Goal: Task Accomplishment & Management: Manage account settings

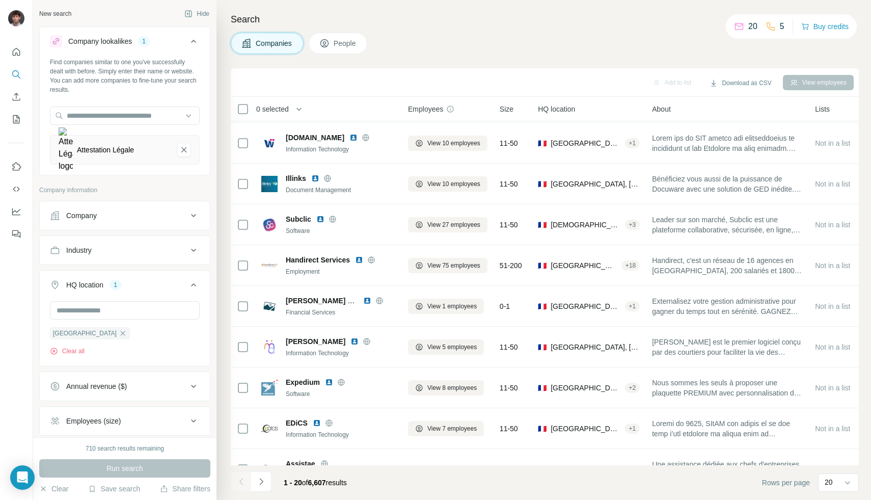
scroll to position [471, 0]
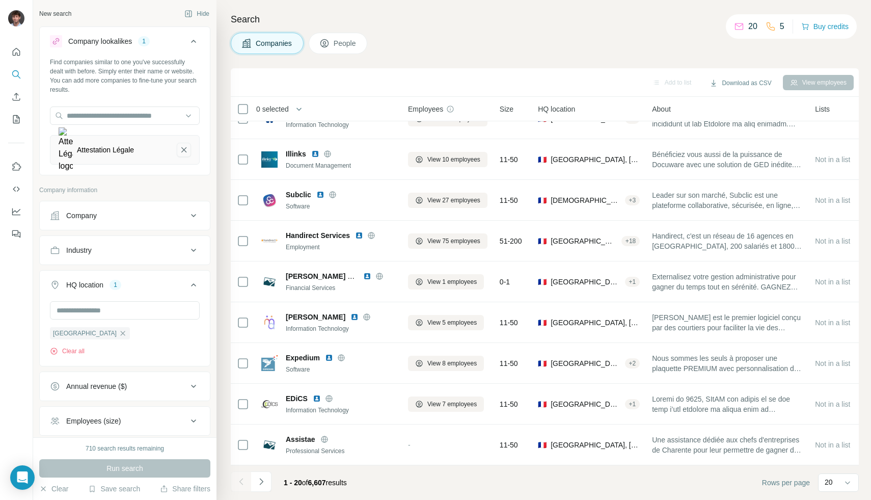
click at [185, 149] on icon "Attestation Légale-remove-button" at bounding box center [183, 150] width 9 height 10
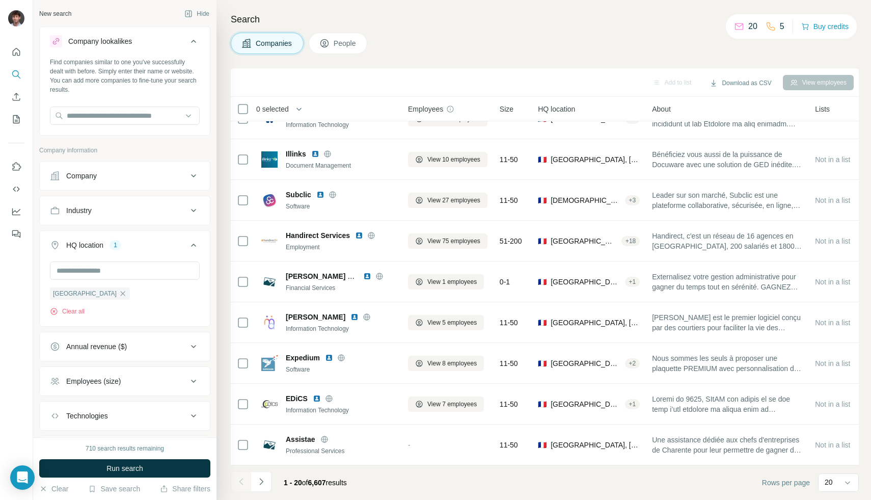
click at [174, 218] on button "Industry" at bounding box center [125, 210] width 170 height 24
click at [138, 228] on div at bounding box center [120, 235] width 126 height 17
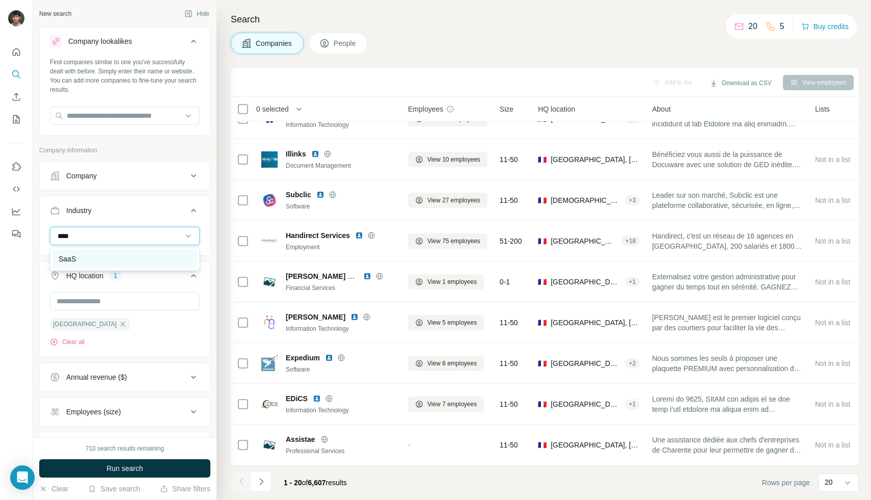
type input "****"
click at [118, 255] on div "SaaS" at bounding box center [125, 259] width 132 height 10
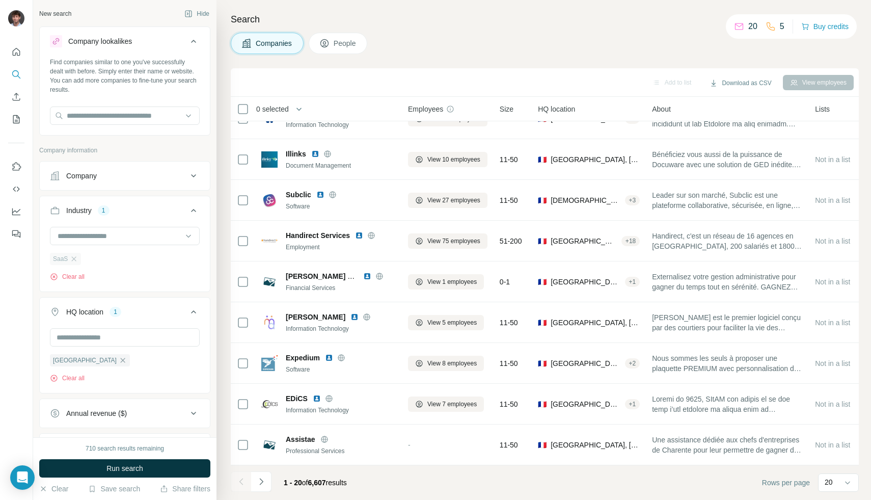
click at [78, 259] on div "SaaS" at bounding box center [65, 259] width 31 height 12
click at [74, 261] on icon "button" at bounding box center [74, 259] width 8 height 8
click at [76, 237] on input at bounding box center [120, 235] width 126 height 11
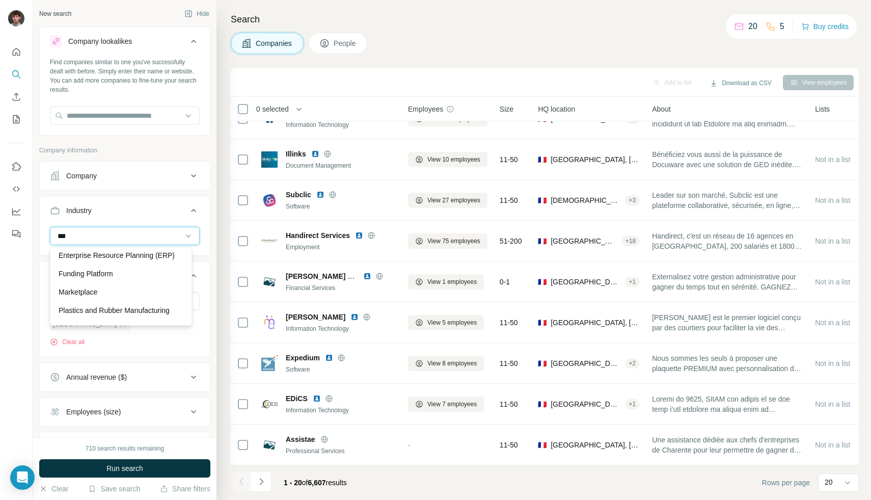
scroll to position [97, 0]
type input "***"
click at [96, 295] on p "Marketplace" at bounding box center [78, 290] width 39 height 10
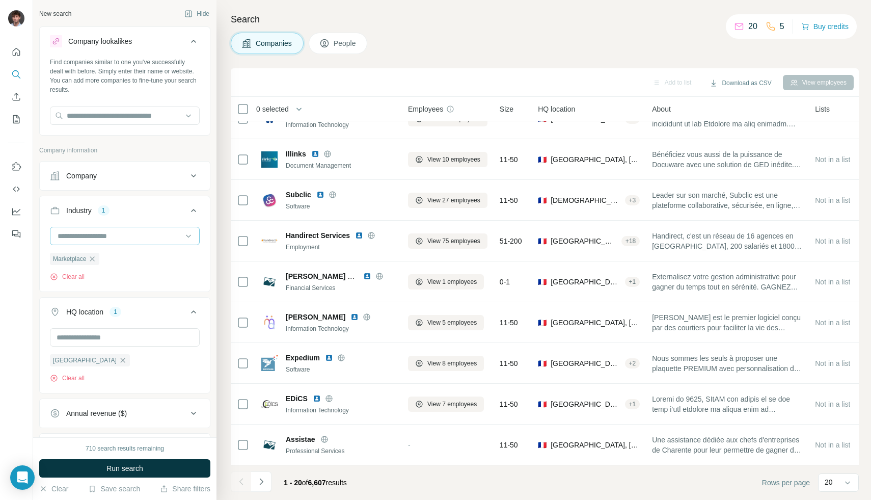
click at [115, 229] on div at bounding box center [120, 235] width 126 height 17
type input "******"
click at [109, 276] on p "E-Commerce Platforms" at bounding box center [96, 277] width 74 height 10
click at [109, 241] on input at bounding box center [120, 235] width 126 height 11
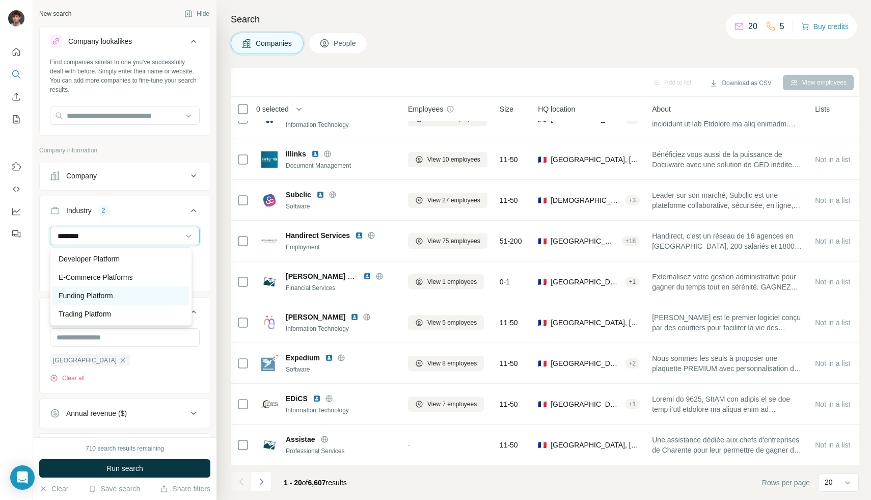
type input "********"
click at [92, 298] on p "Funding Platform" at bounding box center [86, 295] width 54 height 10
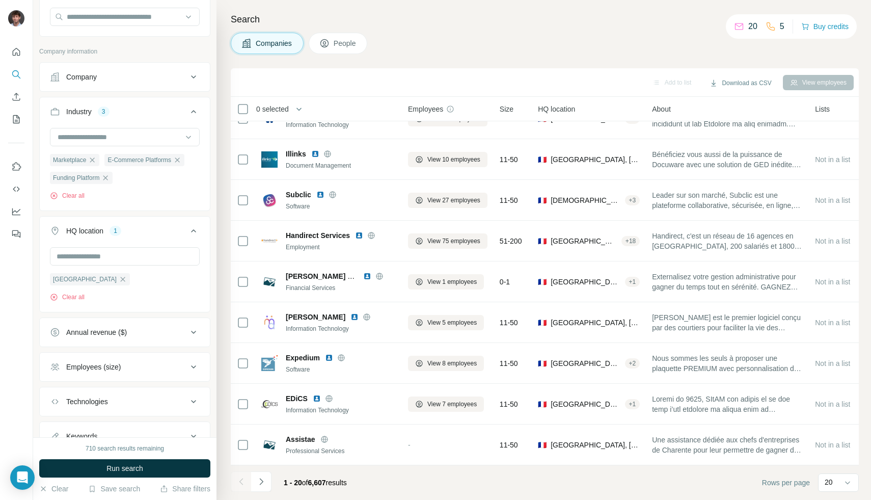
scroll to position [101, 0]
click at [127, 336] on button "Annual revenue ($)" at bounding box center [125, 329] width 170 height 24
click at [64, 392] on span "10-50M" at bounding box center [76, 389] width 28 height 10
click at [63, 397] on ul "0-1M 1-10M 10-50M 50-100M 100-500M 500-1000M >1000M" at bounding box center [125, 409] width 150 height 126
click at [63, 404] on span "50-100M" at bounding box center [78, 408] width 32 height 10
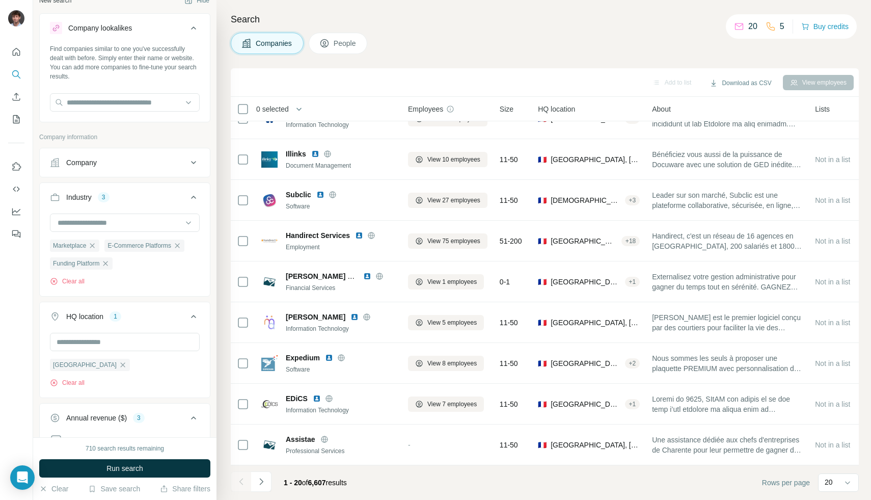
scroll to position [14, 0]
click at [115, 171] on button "Company" at bounding box center [125, 161] width 170 height 24
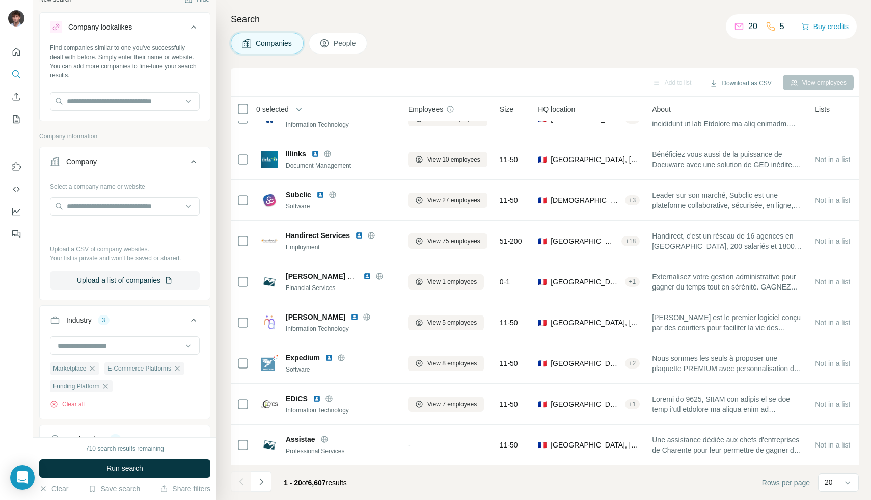
click at [115, 171] on button "Company" at bounding box center [125, 163] width 170 height 29
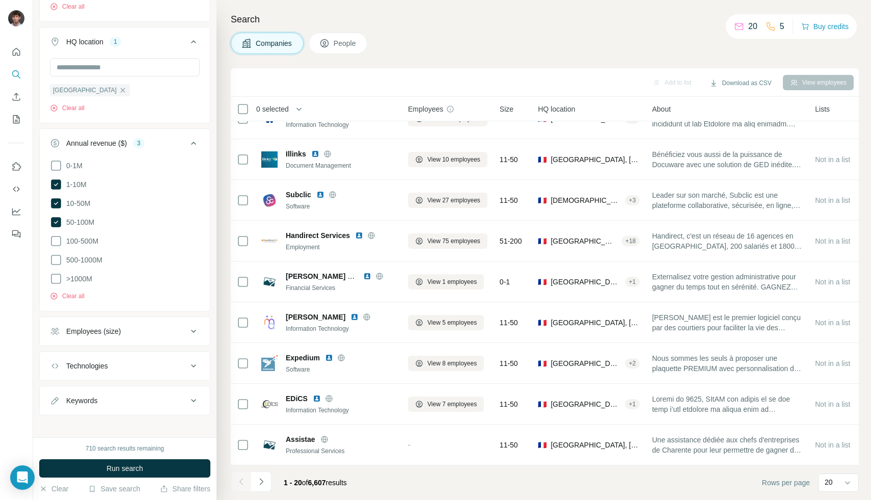
scroll to position [293, 0]
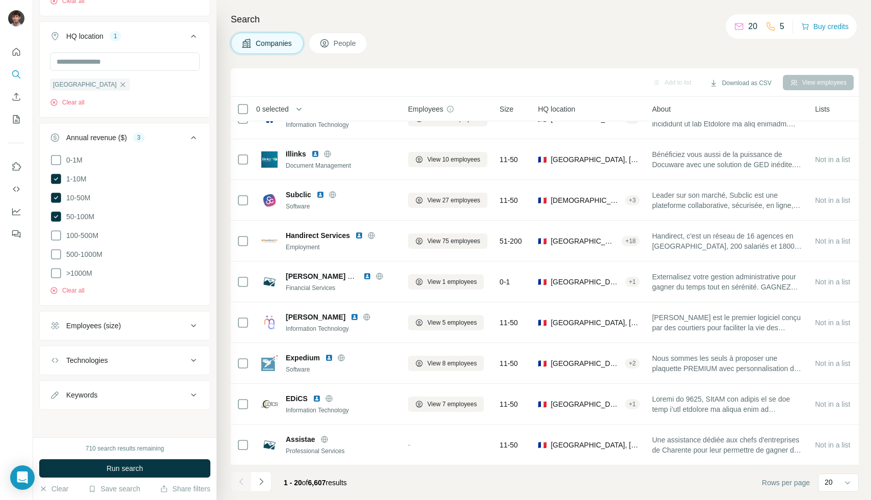
click at [91, 332] on button "Employees (size)" at bounding box center [125, 325] width 170 height 24
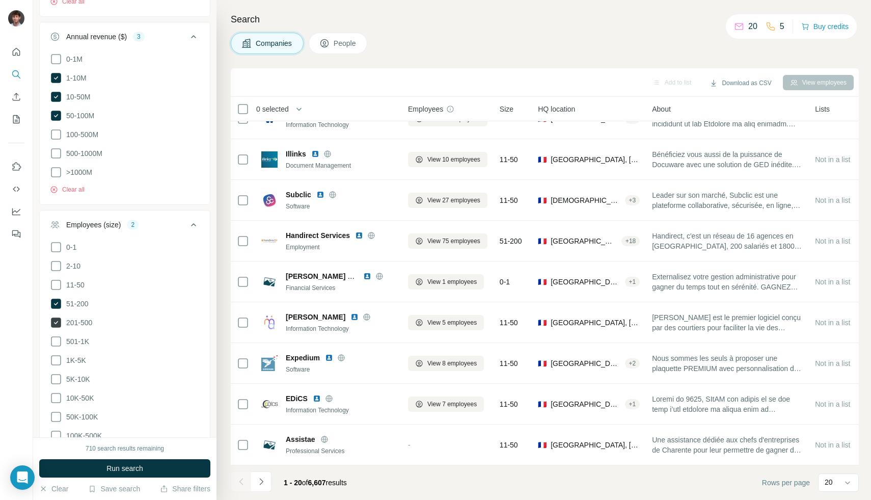
scroll to position [395, 0]
click at [73, 344] on label "501-1K" at bounding box center [69, 341] width 39 height 12
click at [86, 470] on button "Run search" at bounding box center [124, 468] width 171 height 18
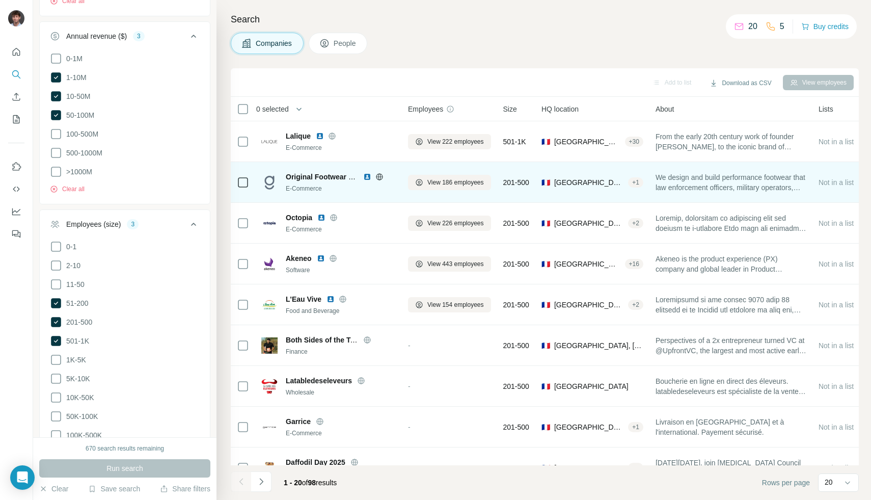
click at [381, 173] on icon at bounding box center [379, 177] width 8 height 8
click at [237, 186] on icon at bounding box center [243, 182] width 12 height 12
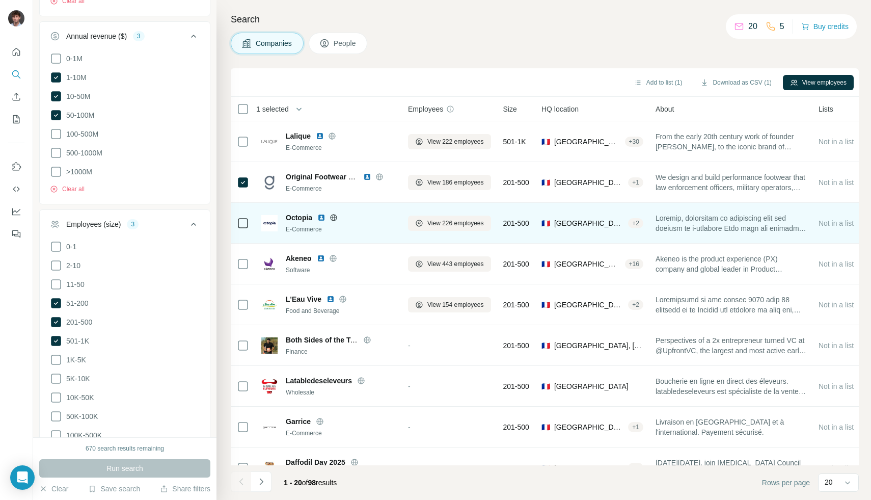
click at [333, 217] on icon at bounding box center [334, 217] width 3 height 7
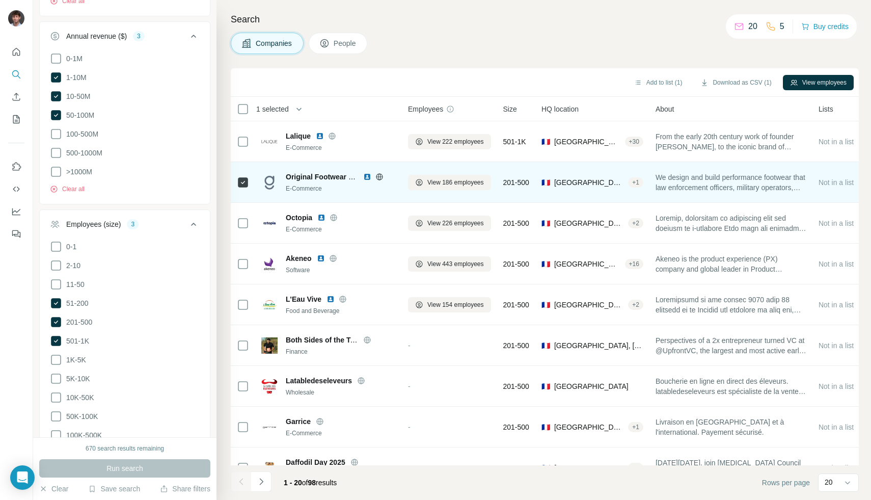
click at [235, 182] on td at bounding box center [243, 182] width 24 height 41
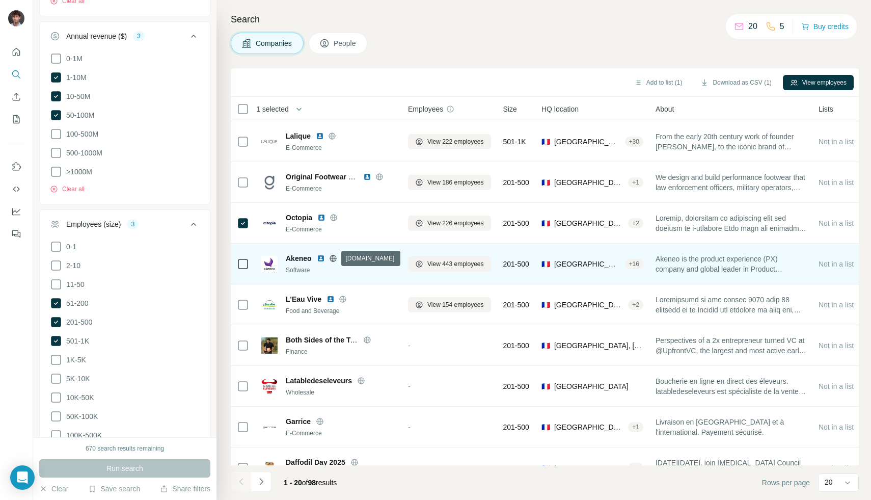
click at [335, 258] on icon at bounding box center [333, 258] width 8 height 8
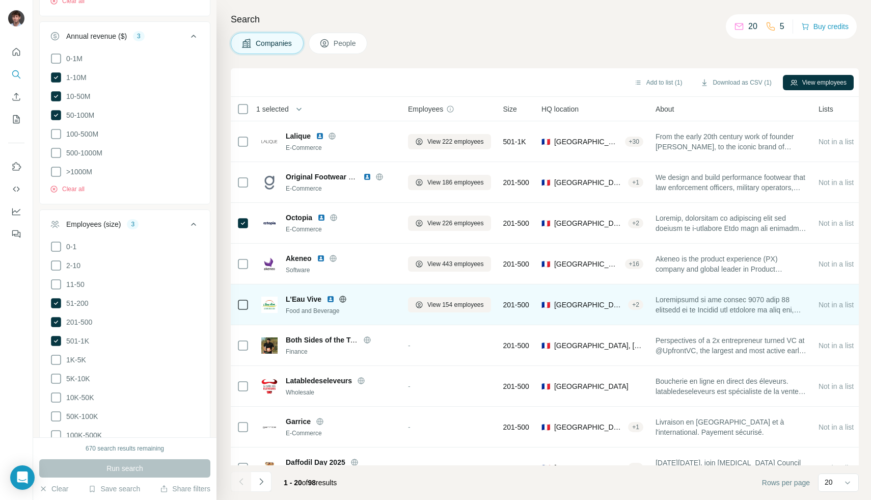
click at [344, 297] on icon at bounding box center [343, 299] width 8 height 8
click at [343, 298] on icon at bounding box center [342, 298] width 7 height 1
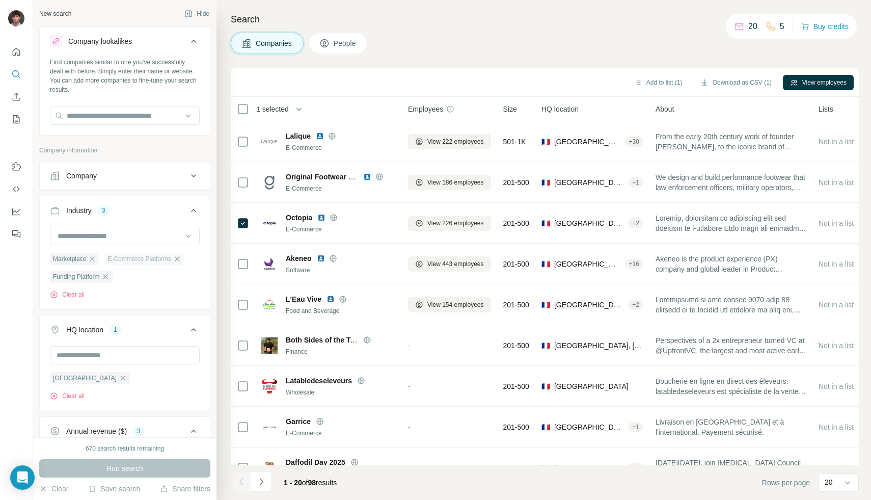
click at [181, 261] on icon "button" at bounding box center [177, 259] width 8 height 8
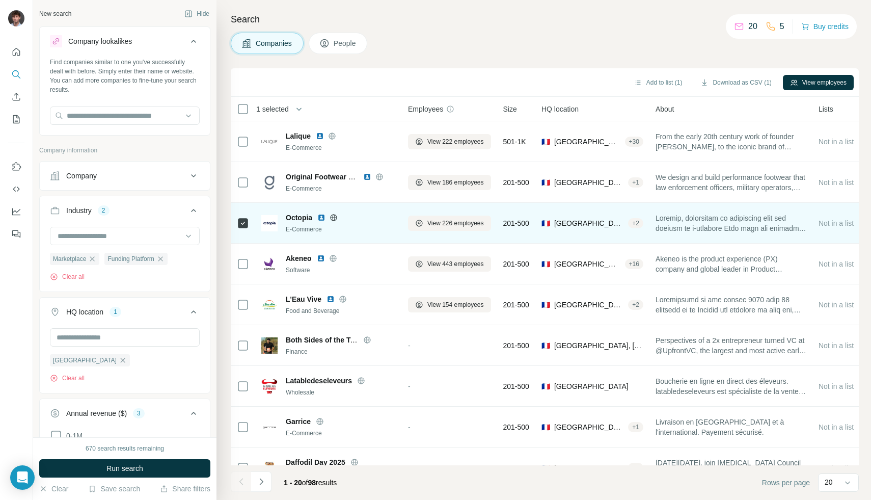
click at [337, 214] on icon at bounding box center [333, 217] width 8 height 8
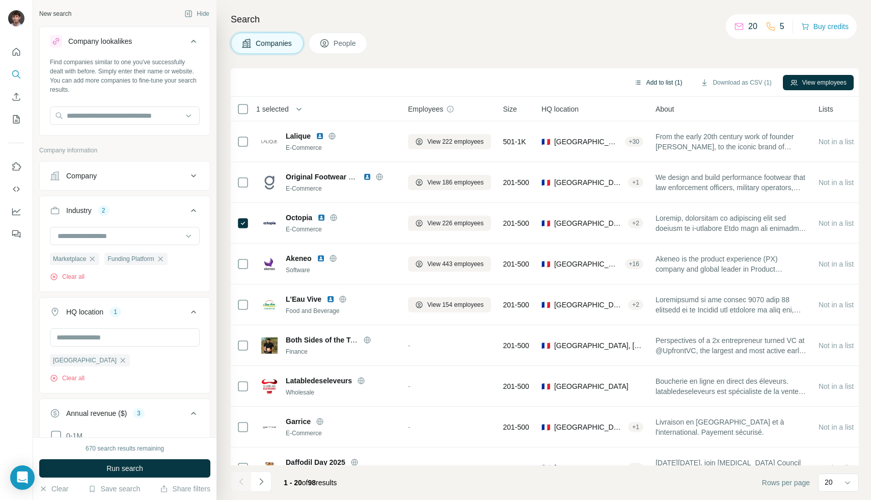
click at [645, 84] on button "Add to list (1)" at bounding box center [658, 82] width 63 height 15
click at [661, 85] on button "Add to list (1)" at bounding box center [658, 82] width 63 height 15
click at [661, 81] on button "Add to list (1)" at bounding box center [658, 82] width 63 height 15
click at [660, 82] on button "Add to list (1)" at bounding box center [658, 82] width 63 height 15
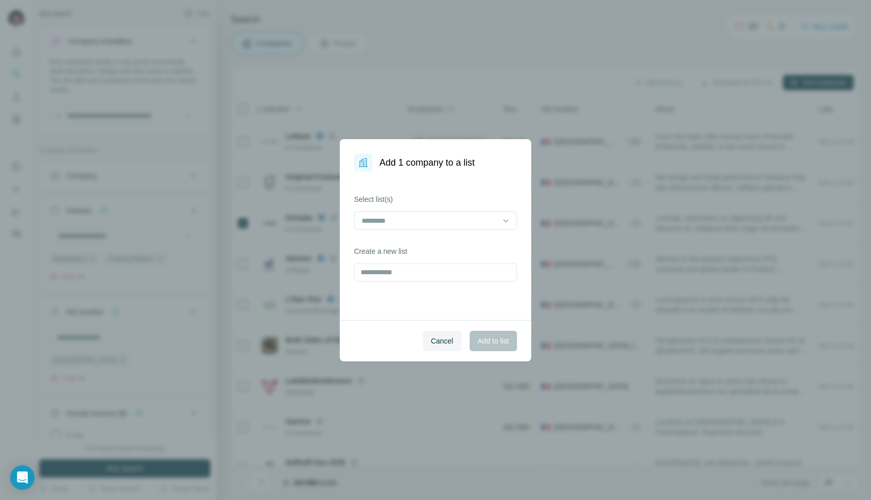
click at [610, 41] on div "Add 1 company to a list Select list(s) Create a new list Cancel Add to list" at bounding box center [435, 250] width 871 height 500
drag, startPoint x: 499, startPoint y: 235, endPoint x: 500, endPoint y: 213, distance: 21.9
click at [499, 223] on div "Select list(s) Create a new list" at bounding box center [435, 246] width 191 height 148
drag, startPoint x: 500, startPoint y: 213, endPoint x: 495, endPoint y: 218, distance: 6.9
click at [499, 213] on div at bounding box center [435, 220] width 163 height 18
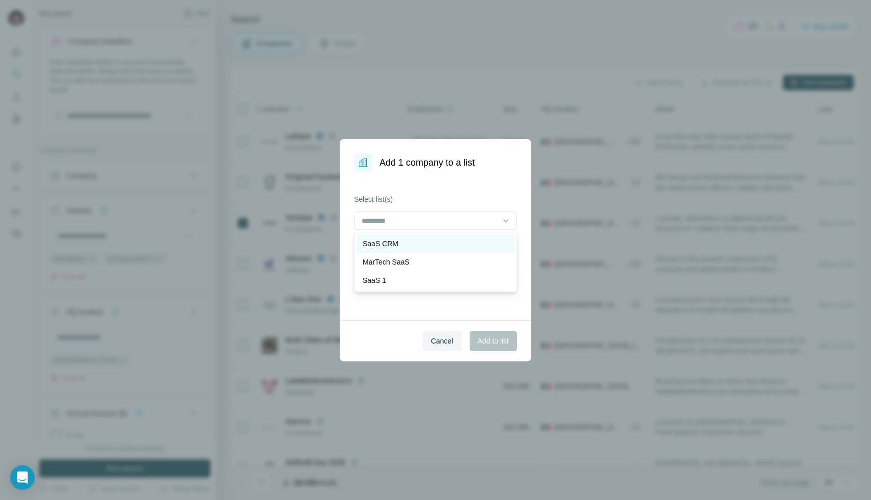
click at [413, 243] on div "SaaS CRM" at bounding box center [436, 243] width 146 height 10
click at [512, 344] on button "Add to list" at bounding box center [493, 341] width 47 height 20
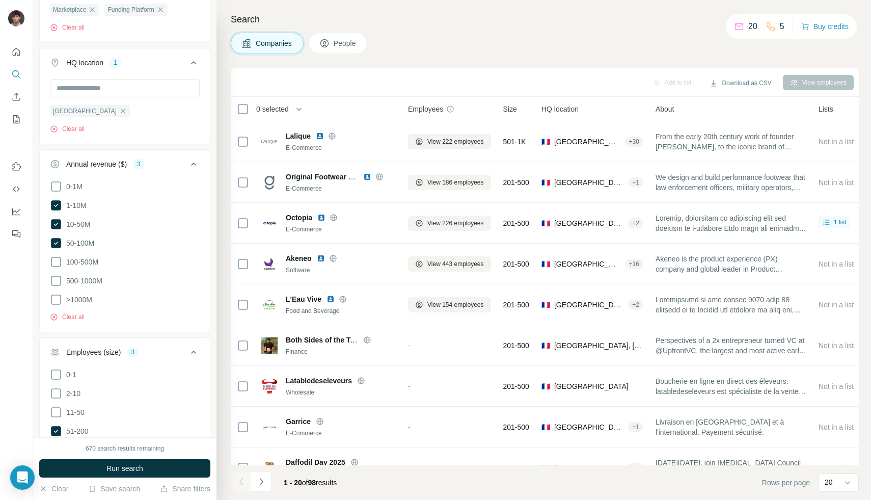
scroll to position [23, 0]
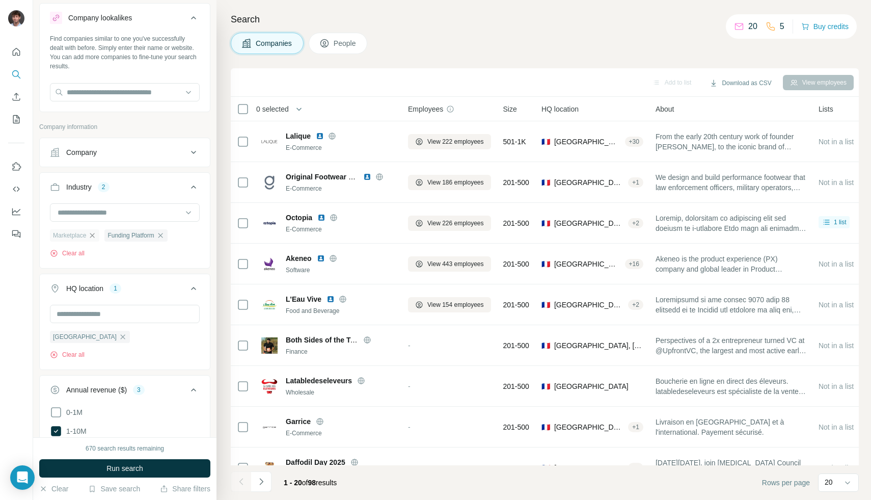
click at [96, 236] on icon "button" at bounding box center [92, 235] width 8 height 8
click at [97, 236] on span "Funding Platform" at bounding box center [76, 235] width 46 height 9
click at [104, 234] on icon "button" at bounding box center [105, 235] width 8 height 8
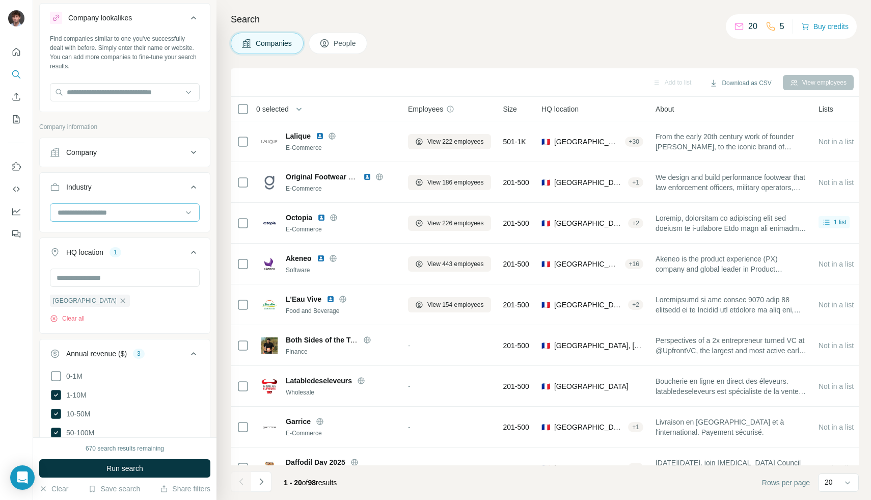
click at [101, 208] on input at bounding box center [120, 212] width 126 height 11
click at [102, 207] on input at bounding box center [120, 212] width 126 height 11
click at [101, 210] on input at bounding box center [120, 212] width 126 height 11
click at [102, 216] on body "New search Hide Company lookalikes Find companies similar to one you've success…" at bounding box center [435, 250] width 871 height 500
click at [102, 216] on input at bounding box center [120, 212] width 126 height 11
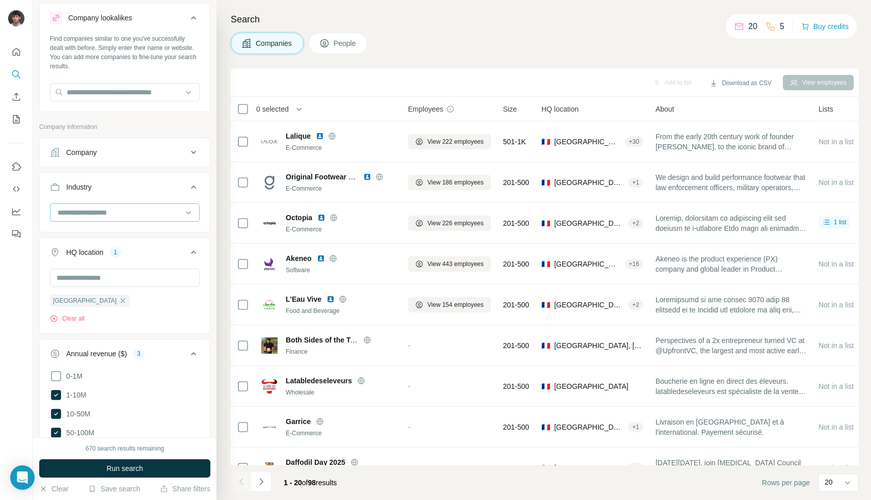
click at [101, 213] on input at bounding box center [120, 212] width 126 height 11
click at [99, 212] on input at bounding box center [120, 212] width 126 height 11
click at [98, 212] on input at bounding box center [120, 212] width 126 height 11
type input "****"
click at [100, 236] on div "SaaS" at bounding box center [121, 235] width 125 height 10
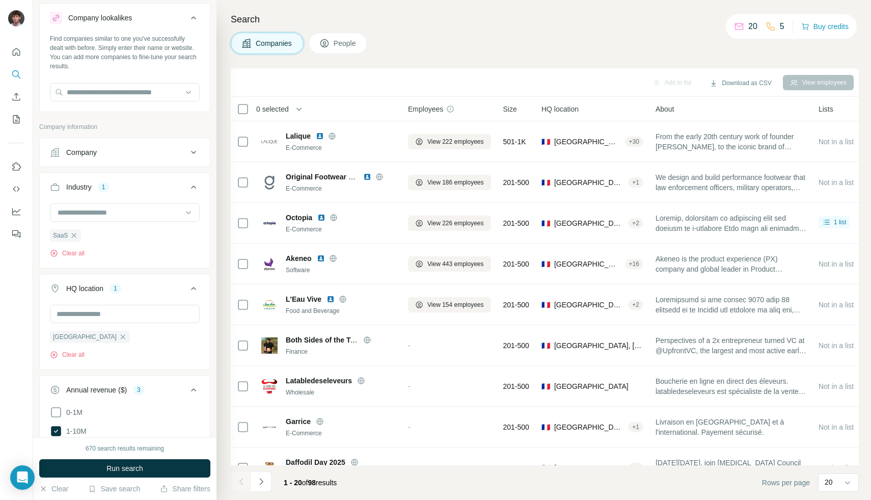
scroll to position [519, 0]
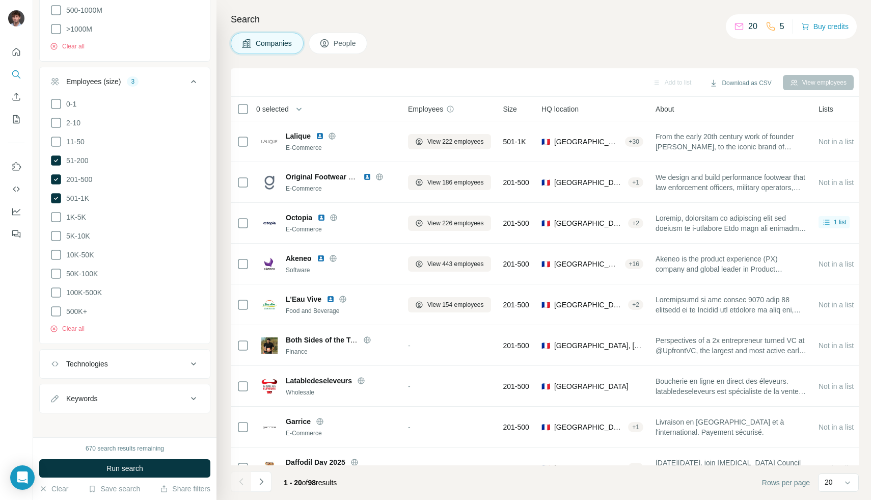
click at [105, 402] on button "Keywords" at bounding box center [125, 398] width 170 height 24
click at [103, 417] on input "text" at bounding box center [114, 424] width 129 height 18
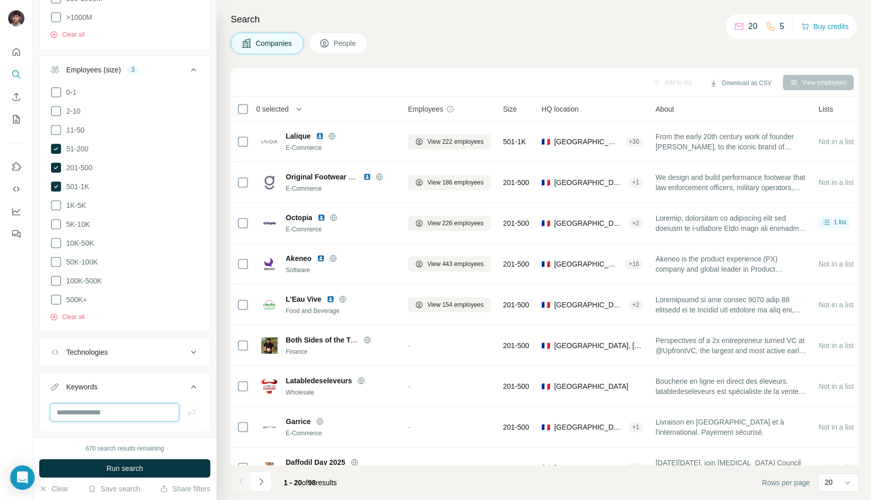
scroll to position [550, 0]
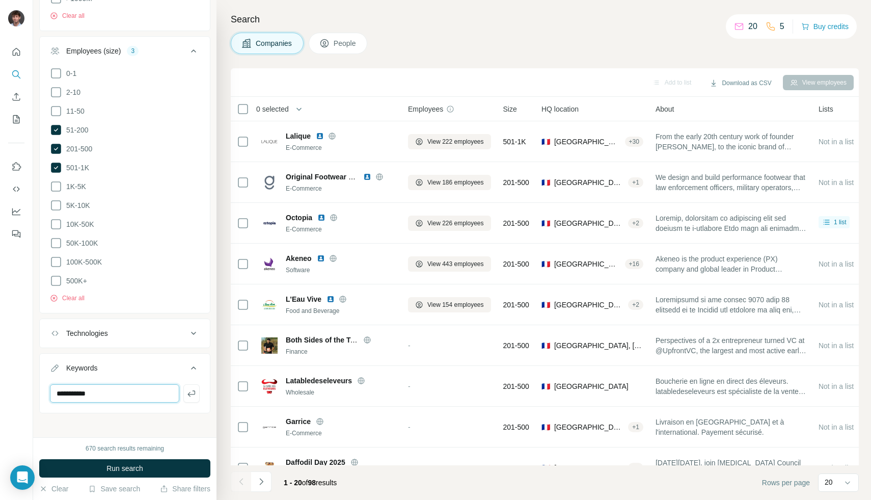
type input "**********"
type input "*****"
type input "********"
type input "**********"
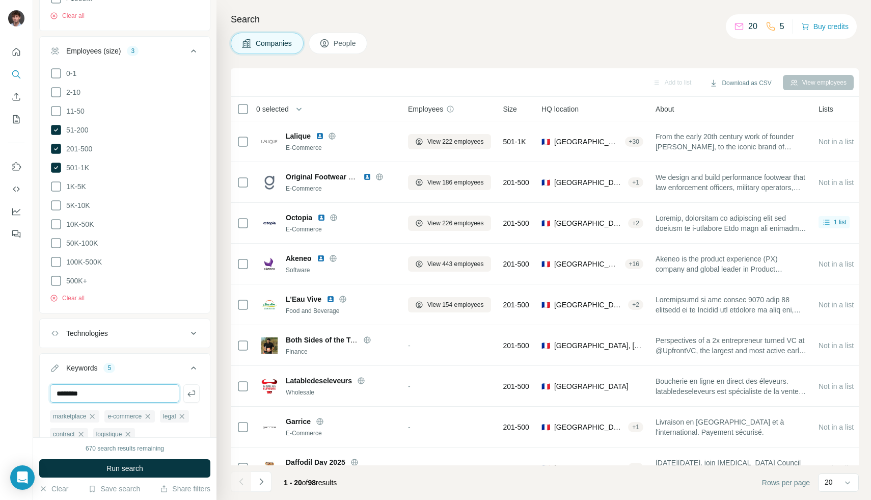
type input "********"
click at [137, 471] on span "Run search" at bounding box center [124, 468] width 37 height 10
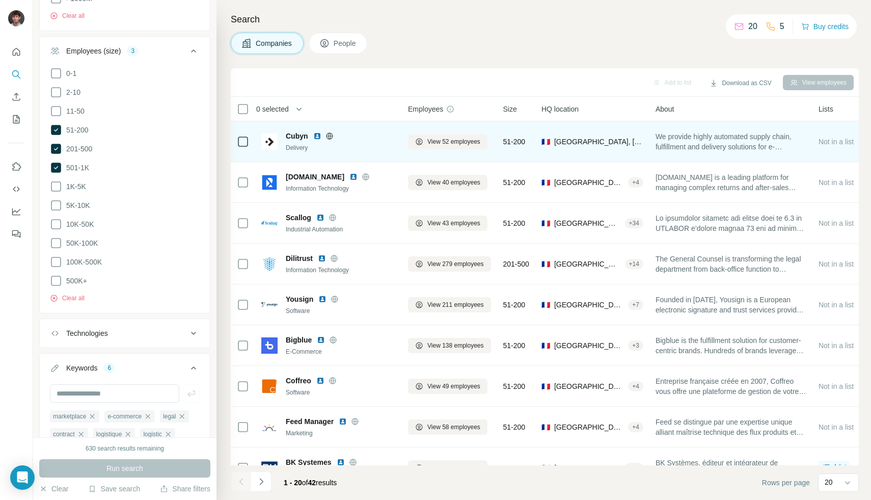
click at [328, 136] on icon at bounding box center [329, 136] width 8 height 8
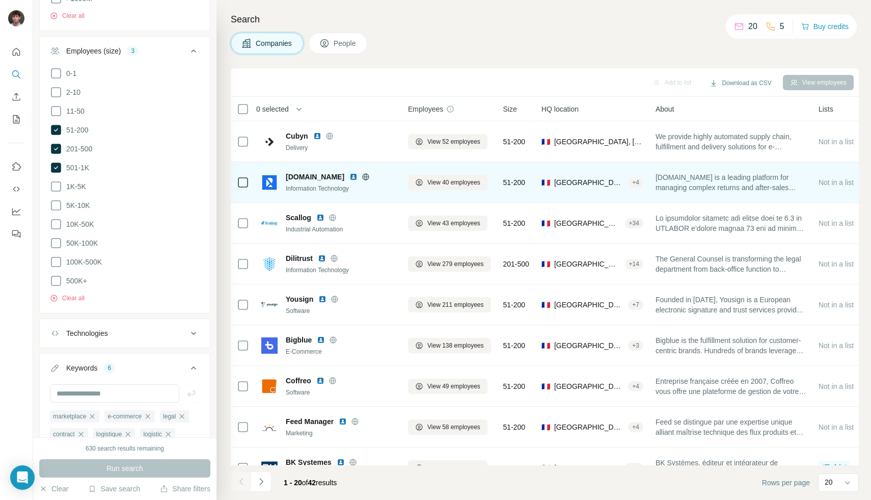
click at [365, 179] on icon at bounding box center [366, 176] width 3 height 7
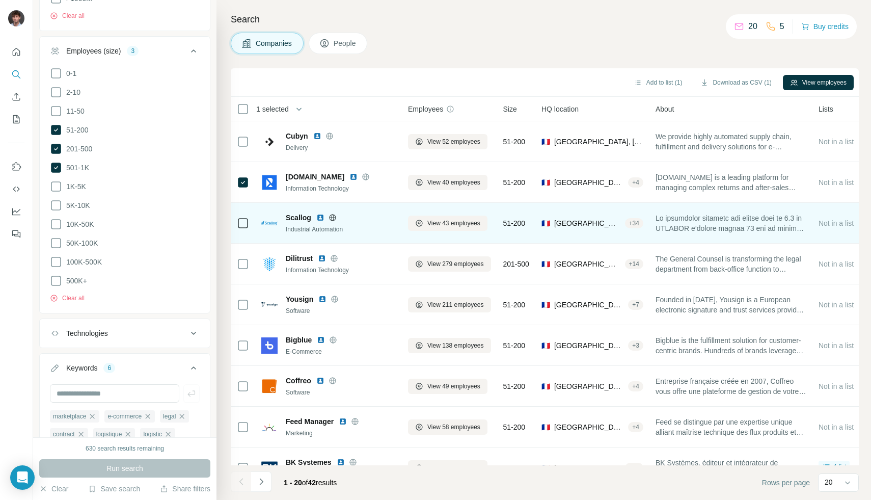
click at [335, 221] on div "Scallog" at bounding box center [341, 217] width 110 height 10
click at [334, 220] on icon at bounding box center [332, 217] width 7 height 7
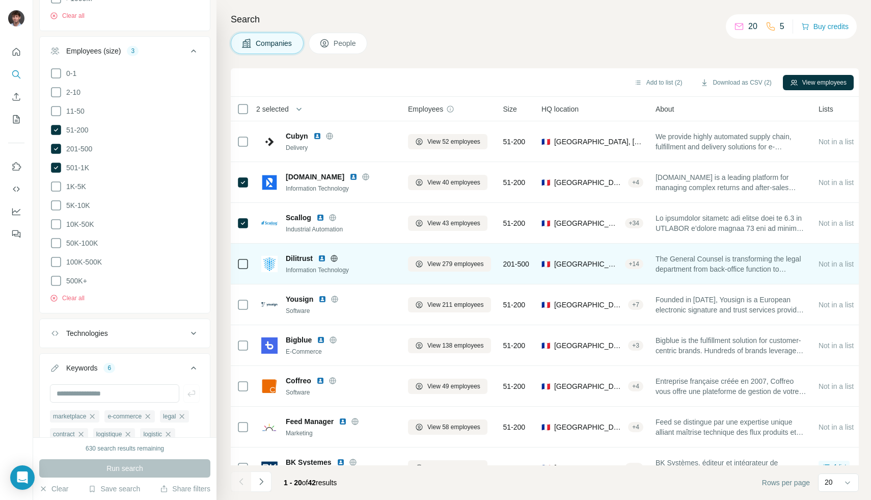
click at [336, 255] on icon at bounding box center [334, 258] width 8 height 8
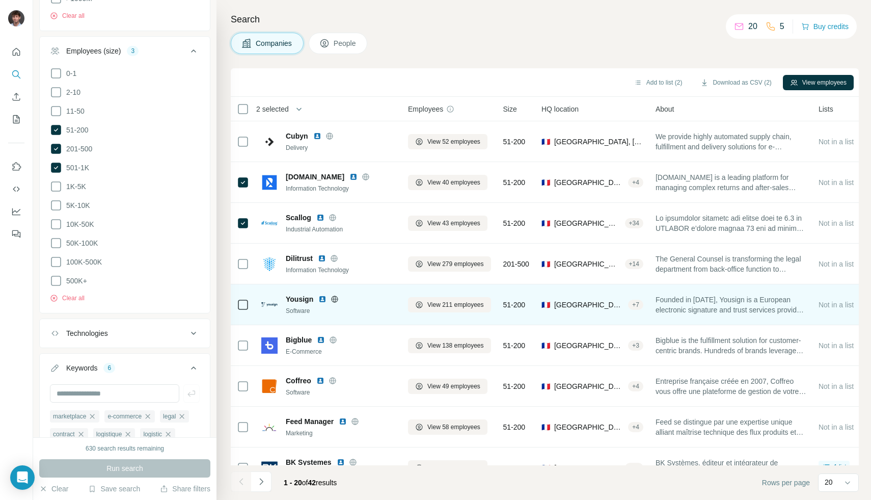
click at [334, 295] on icon at bounding box center [335, 298] width 3 height 7
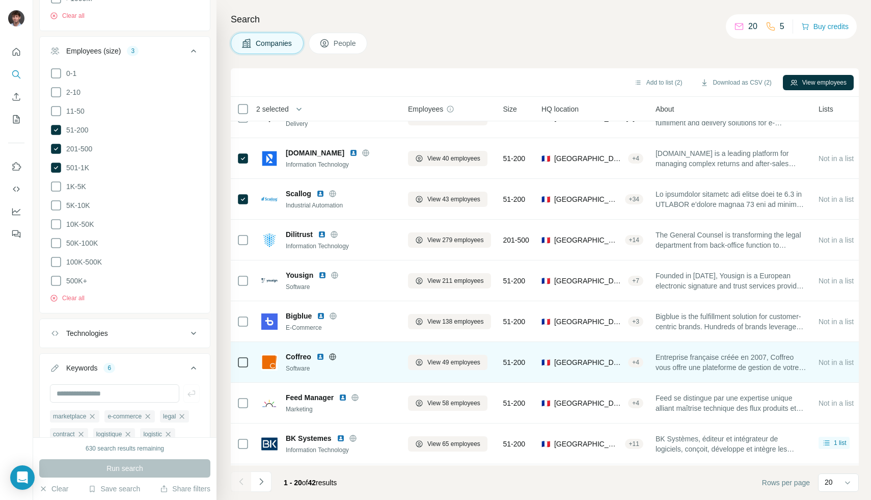
scroll to position [71, 0]
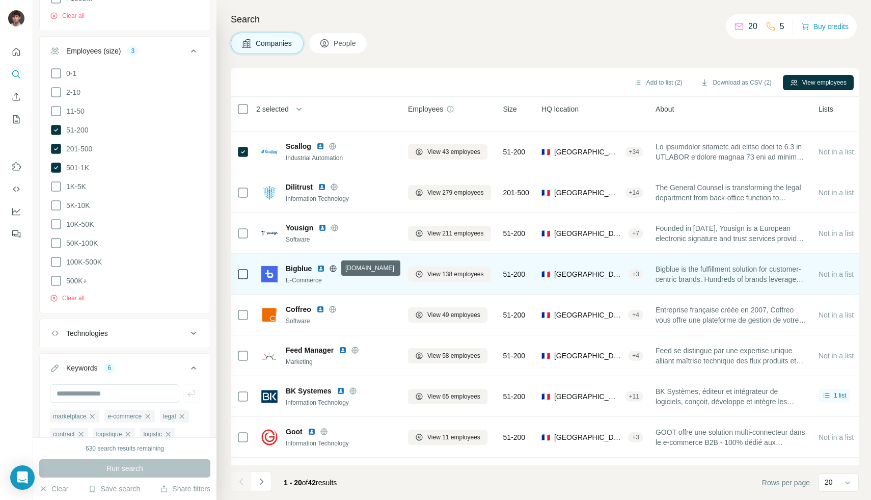
click at [333, 268] on icon at bounding box center [333, 268] width 8 height 8
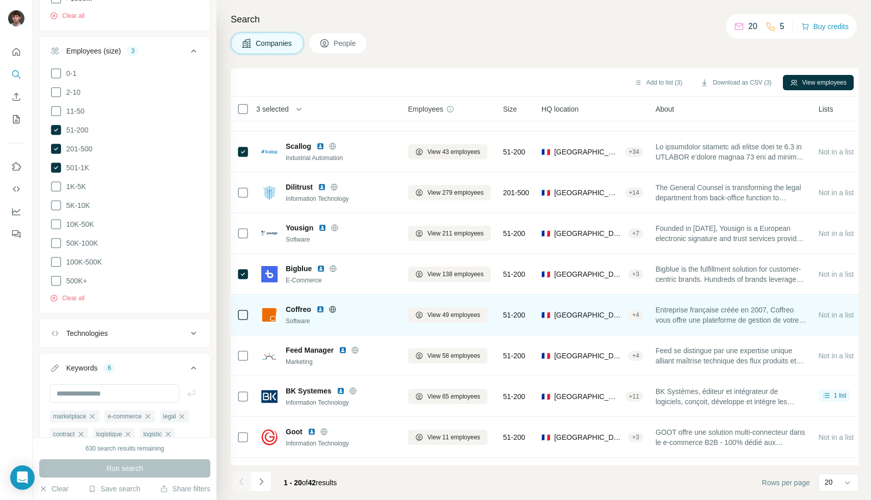
click at [332, 309] on icon at bounding box center [332, 309] width 7 height 1
click at [237, 311] on td at bounding box center [243, 314] width 24 height 41
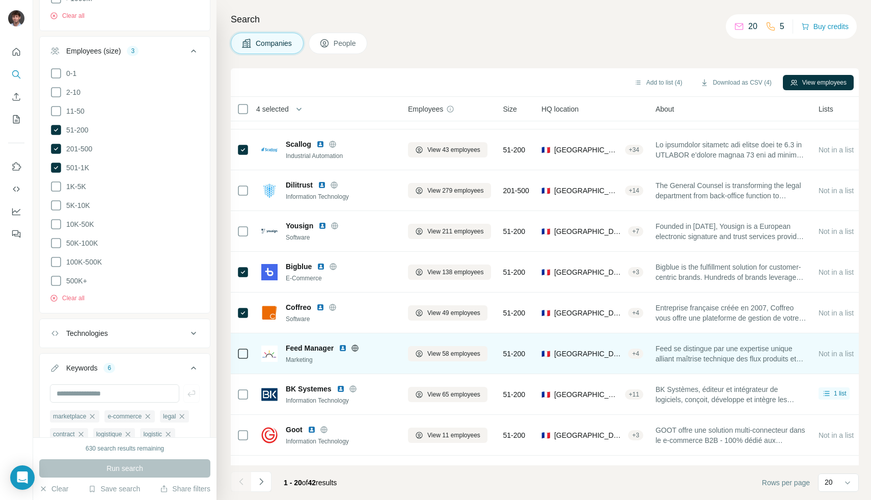
scroll to position [149, 0]
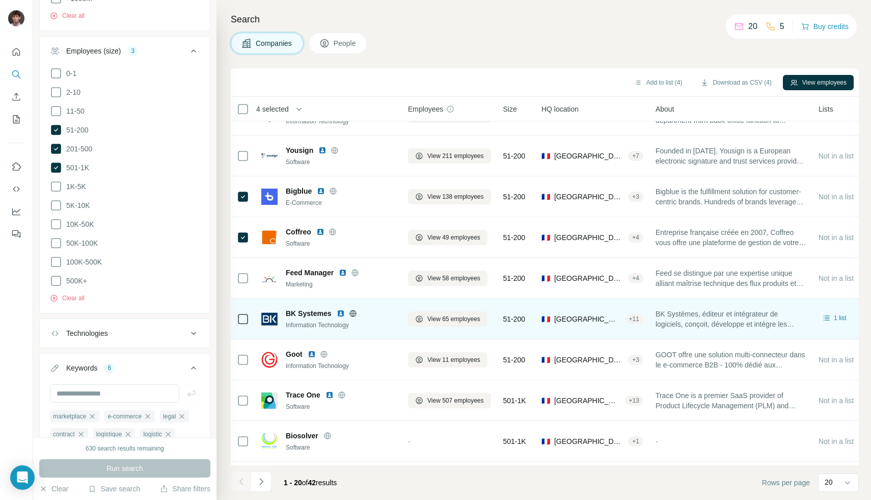
click at [351, 313] on icon at bounding box center [353, 313] width 8 height 8
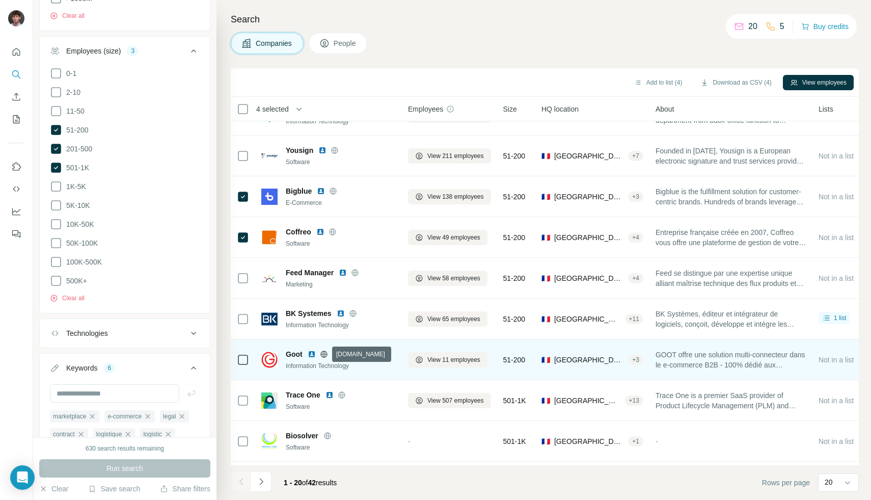
click at [322, 352] on icon at bounding box center [324, 354] width 8 height 8
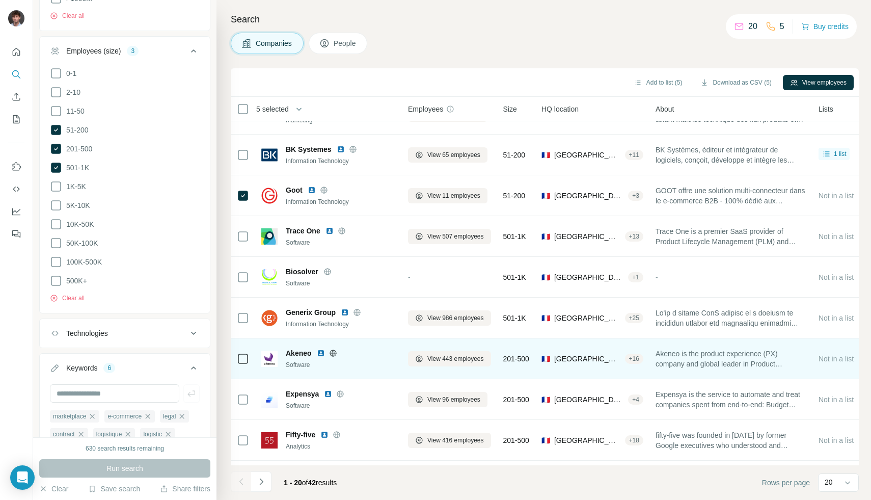
scroll to position [325, 0]
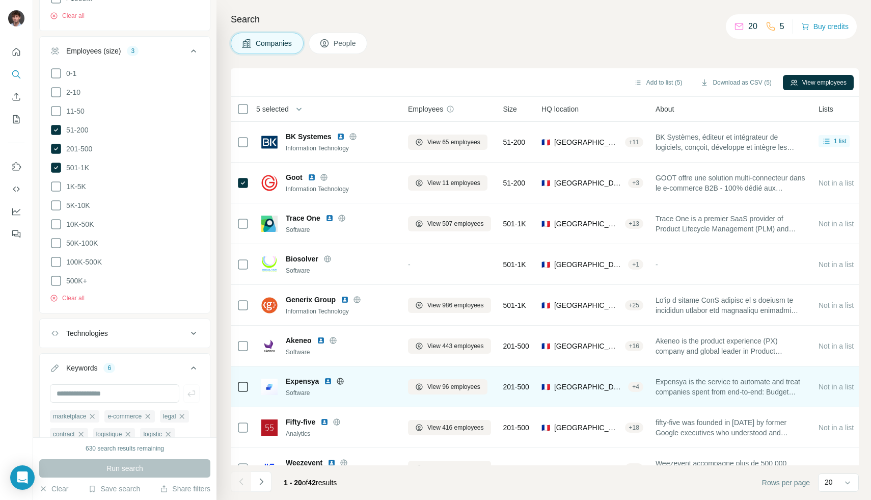
click at [338, 381] on icon at bounding box center [340, 381] width 8 height 8
click at [249, 388] on icon at bounding box center [243, 386] width 12 height 12
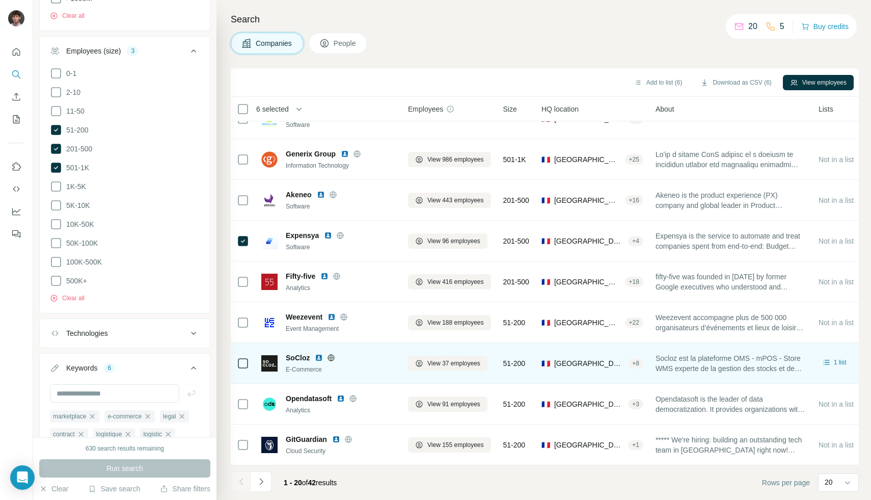
scroll to position [477, 0]
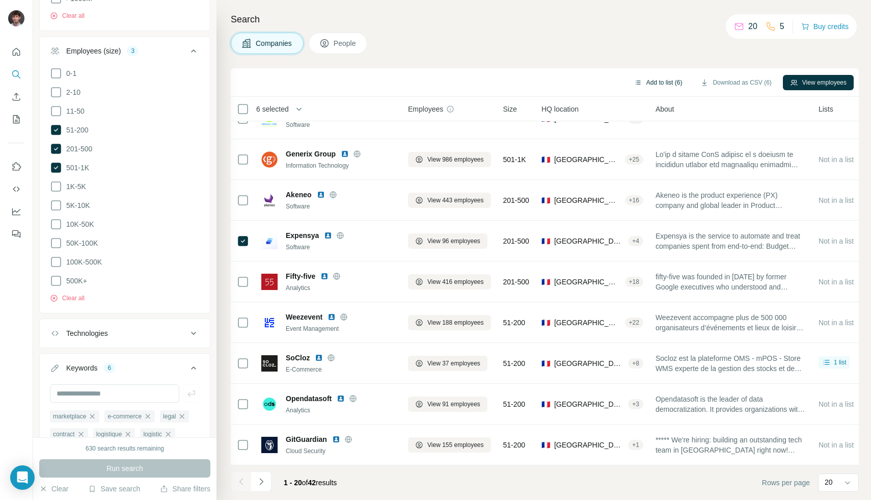
click at [650, 85] on button "Add to list (6)" at bounding box center [658, 82] width 63 height 15
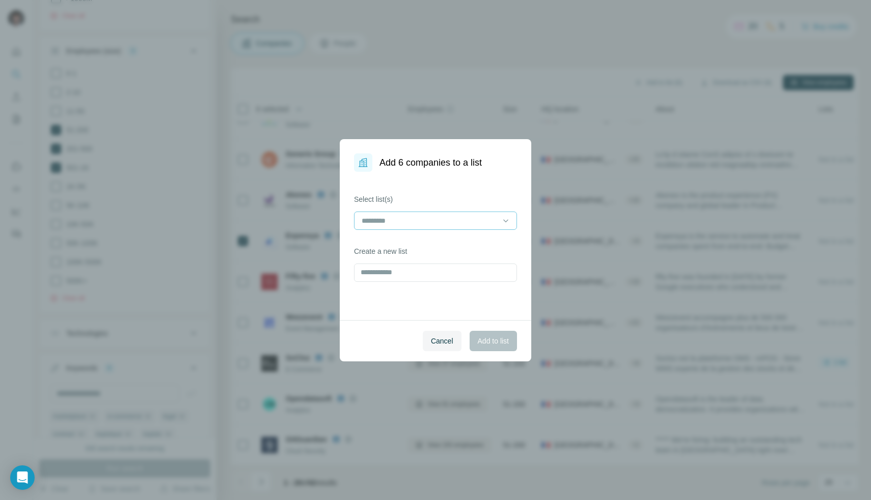
click at [451, 226] on div at bounding box center [429, 220] width 137 height 17
click at [424, 246] on div "SaaS CRM" at bounding box center [436, 243] width 146 height 10
click at [491, 342] on span "Add to list" at bounding box center [493, 341] width 31 height 10
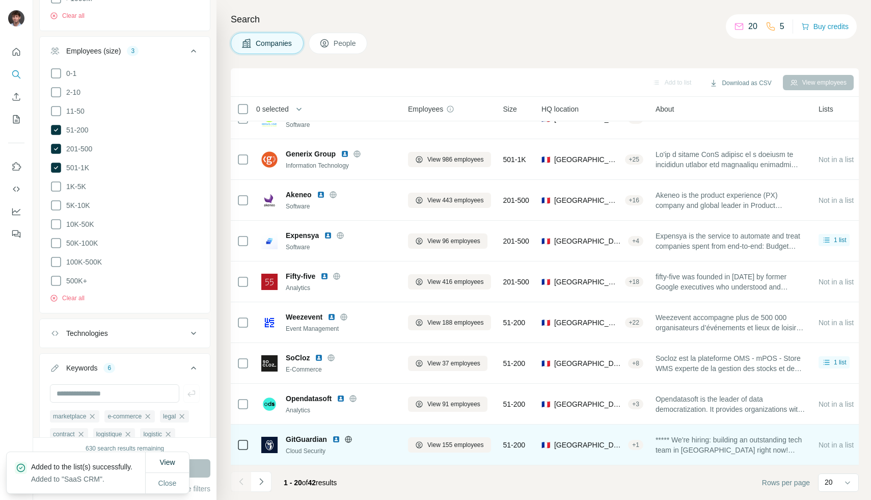
click at [351, 435] on icon at bounding box center [348, 438] width 7 height 7
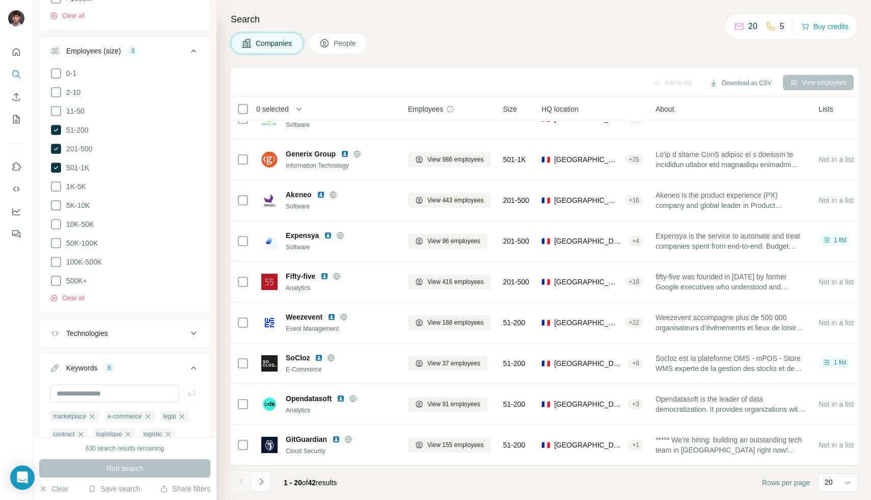
click at [269, 485] on button "Navigate to next page" at bounding box center [261, 481] width 20 height 20
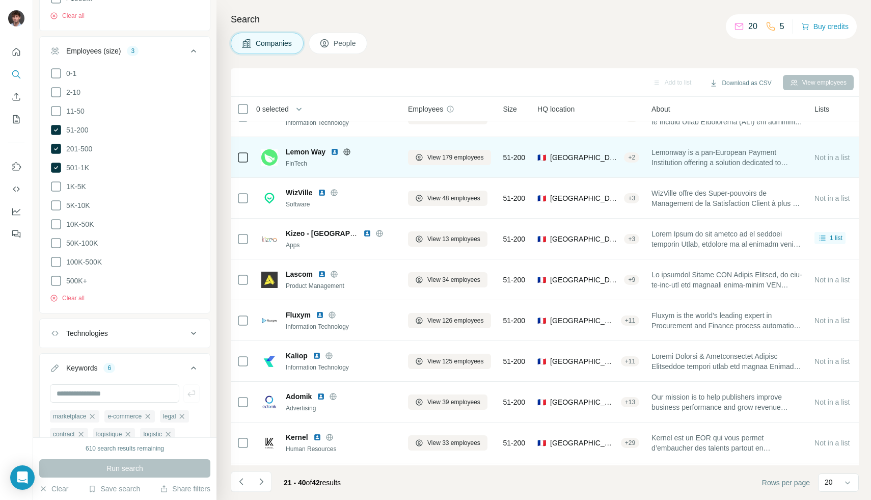
scroll to position [0, 0]
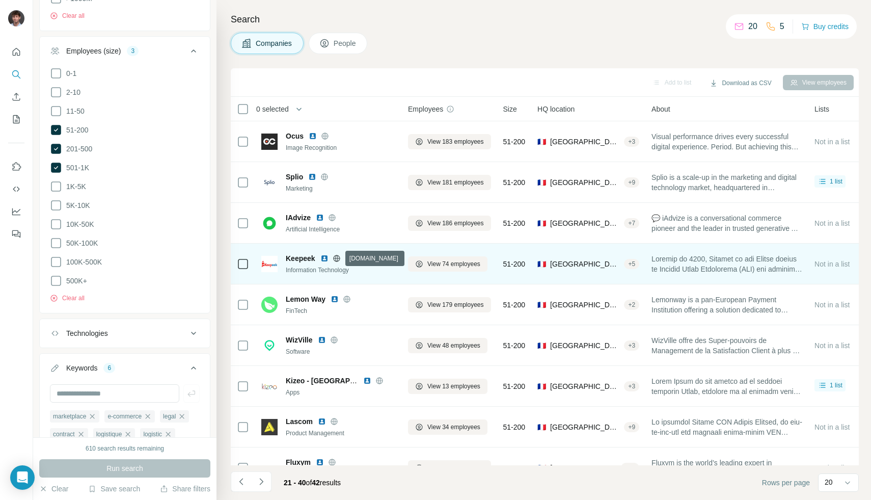
click at [339, 256] on icon at bounding box center [337, 258] width 8 height 8
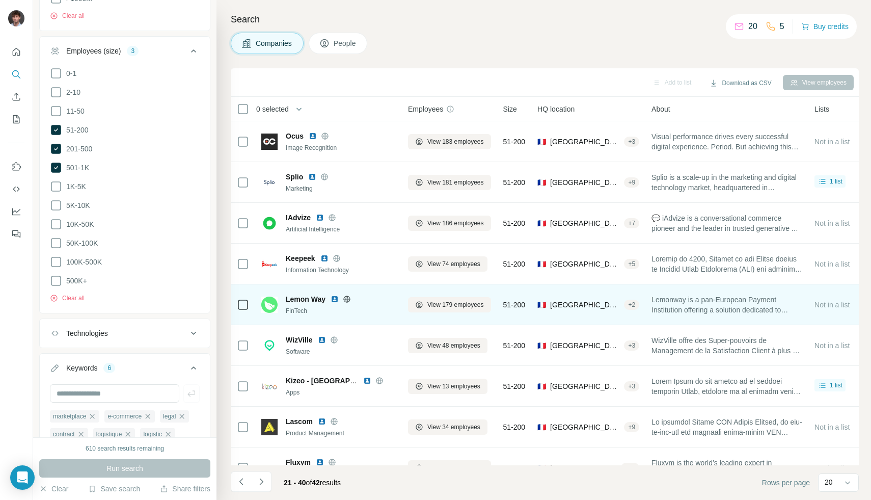
click at [348, 299] on icon at bounding box center [347, 298] width 3 height 7
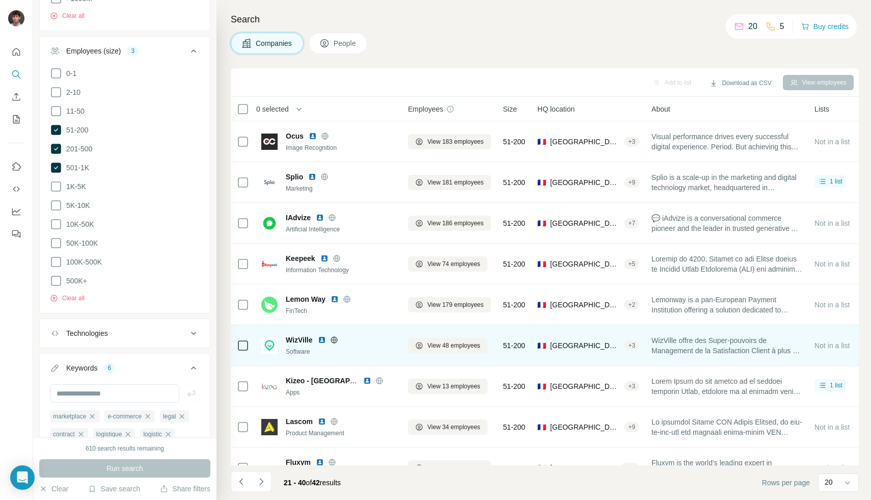
click at [336, 339] on icon at bounding box center [334, 340] width 8 height 8
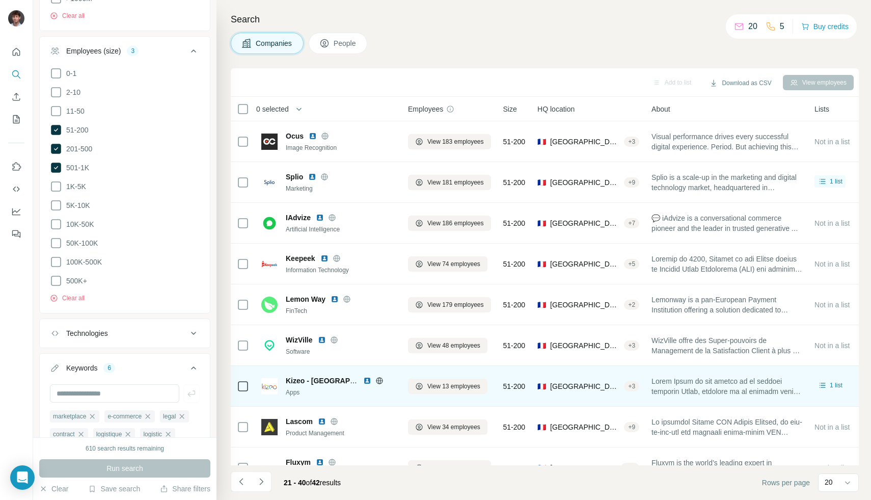
click at [382, 382] on icon at bounding box center [379, 380] width 8 height 8
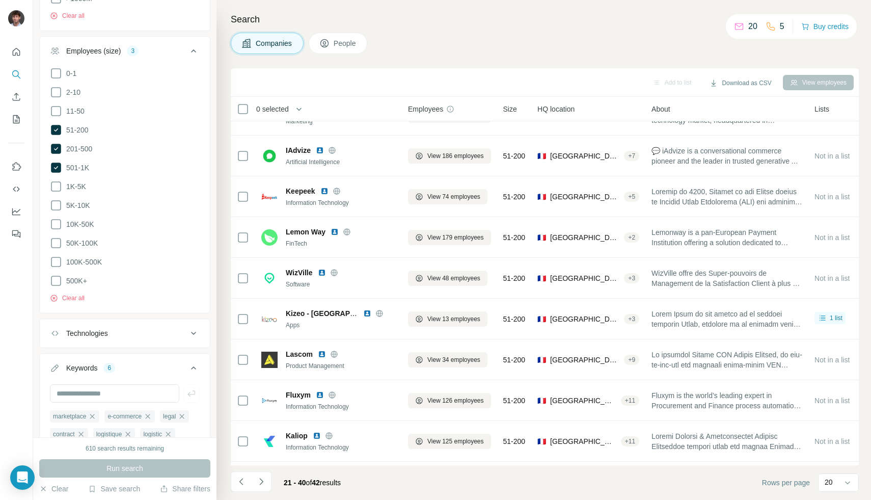
scroll to position [199, 0]
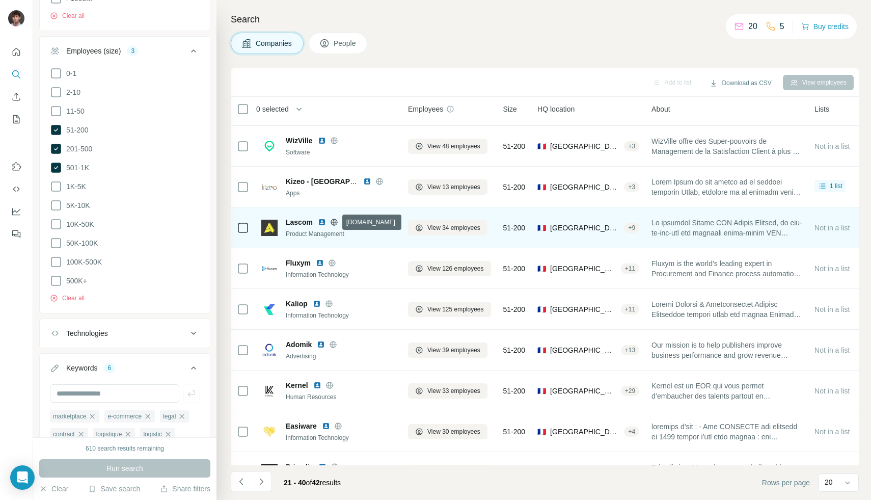
click at [336, 222] on icon at bounding box center [334, 222] width 8 height 8
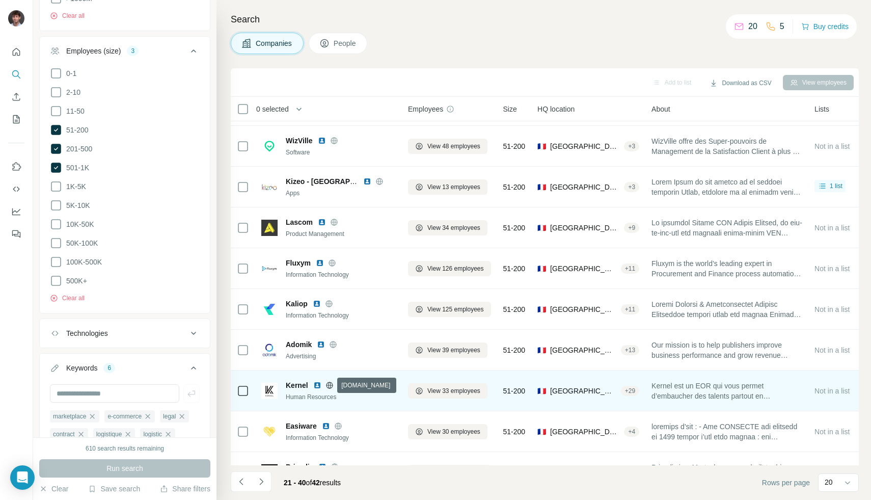
click at [328, 385] on icon at bounding box center [329, 384] width 3 height 7
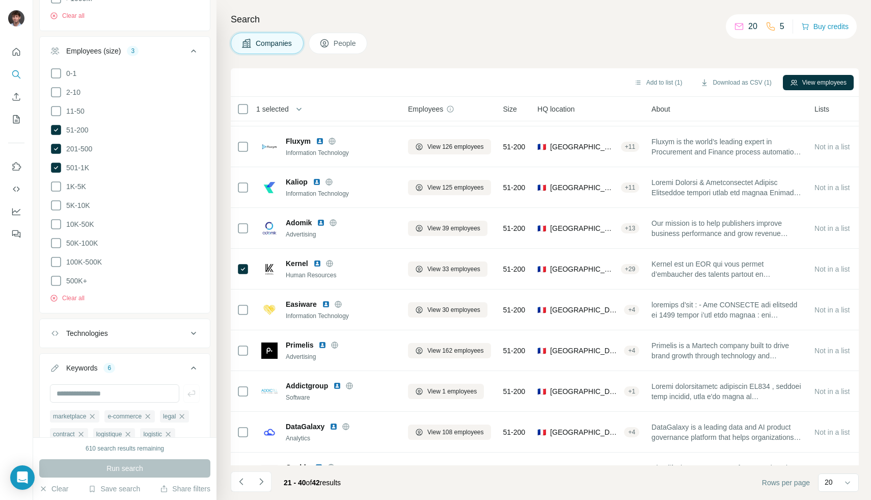
scroll to position [406, 0]
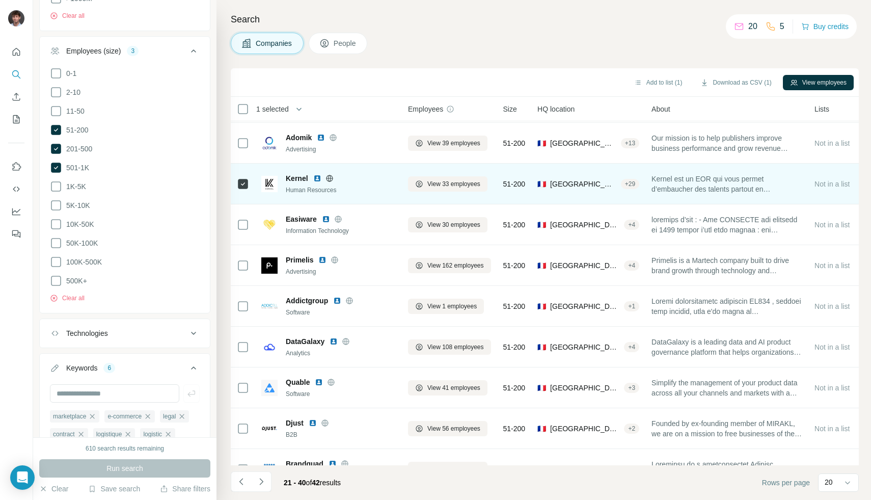
click at [328, 179] on icon at bounding box center [329, 178] width 8 height 8
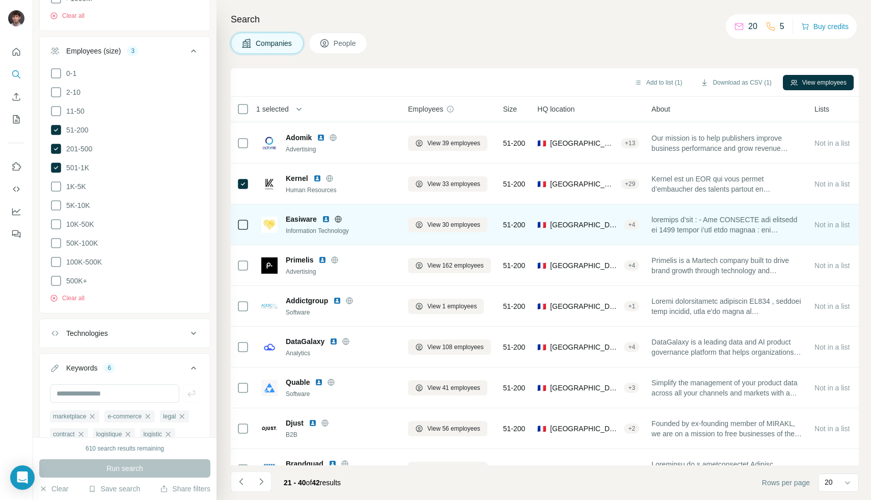
click at [342, 218] on icon at bounding box center [338, 219] width 8 height 8
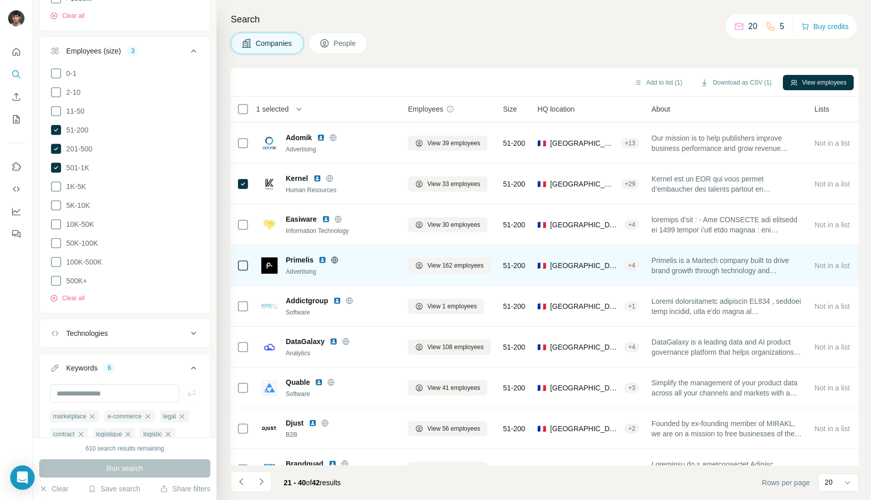
click at [334, 258] on icon at bounding box center [335, 259] width 3 height 7
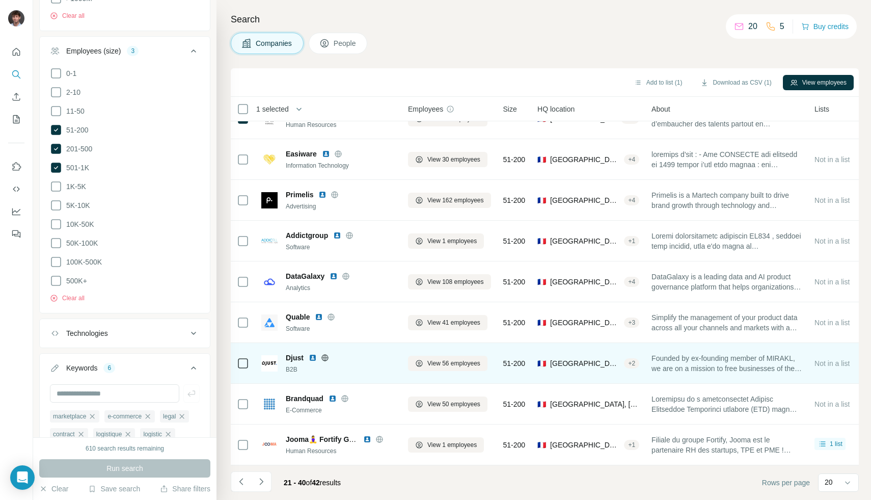
scroll to position [477, 0]
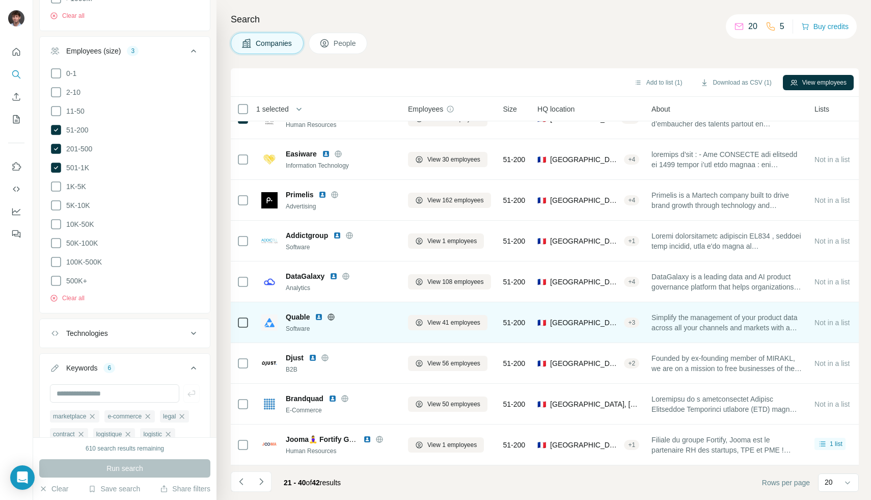
click at [331, 313] on icon at bounding box center [331, 317] width 8 height 8
click at [329, 316] on icon at bounding box center [331, 316] width 7 height 1
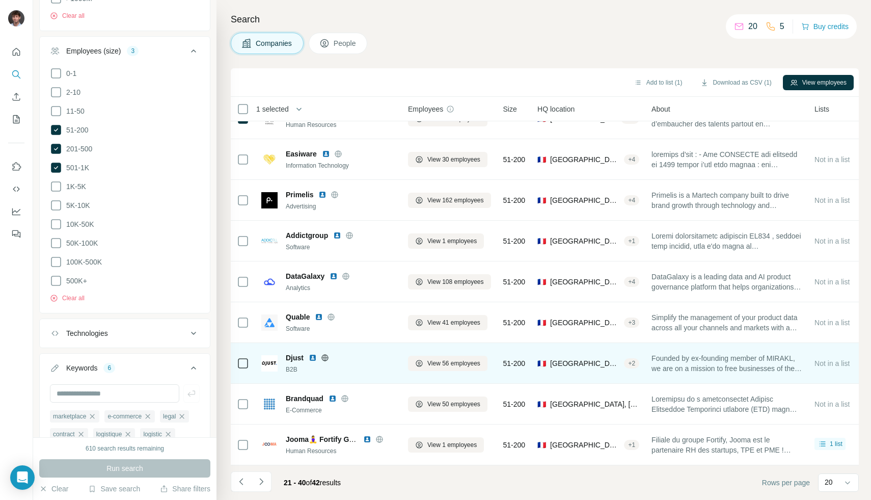
click at [324, 353] on icon at bounding box center [325, 357] width 8 height 8
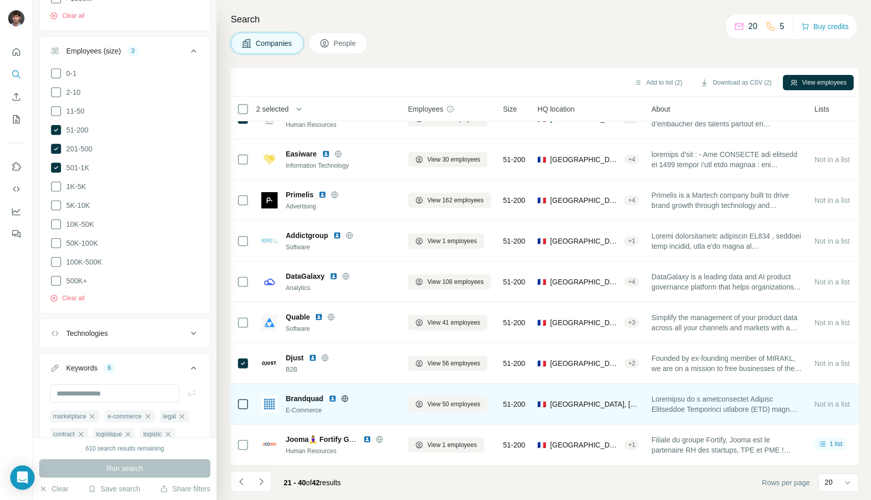
click at [342, 395] on icon at bounding box center [344, 398] width 7 height 7
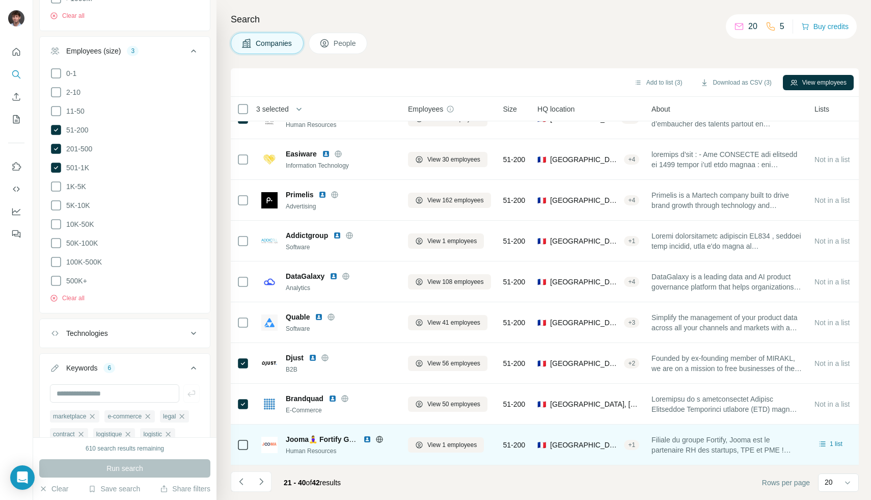
click at [381, 435] on icon at bounding box center [379, 439] width 8 height 8
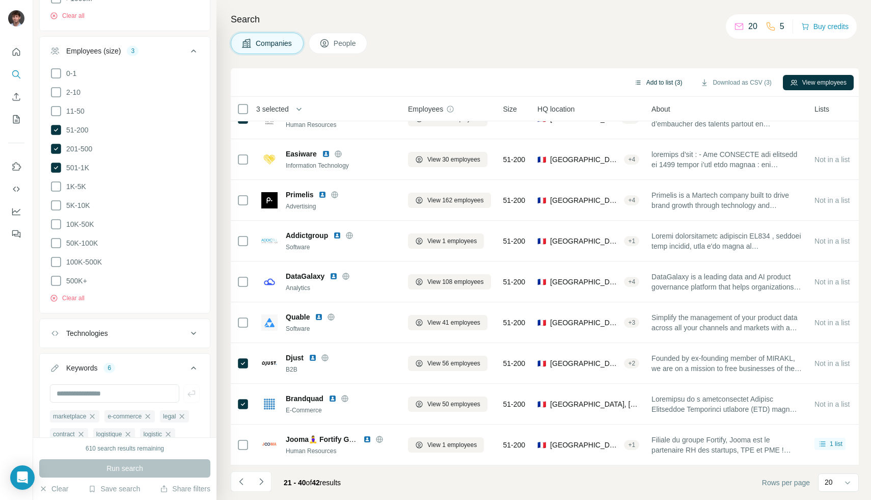
click at [663, 82] on button "Add to list (3)" at bounding box center [658, 82] width 63 height 15
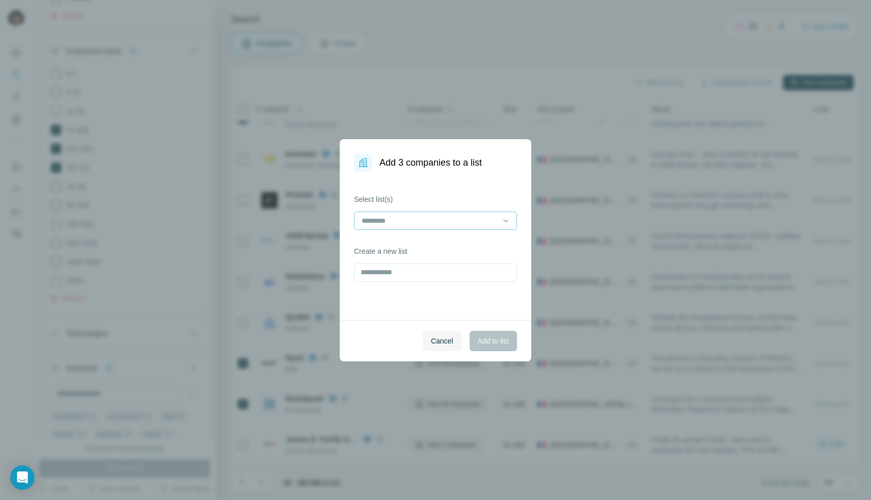
click at [436, 218] on input at bounding box center [429, 220] width 137 height 11
click at [410, 249] on div "SaaS CRM" at bounding box center [435, 243] width 158 height 18
click at [488, 340] on span "Add to list" at bounding box center [493, 341] width 31 height 10
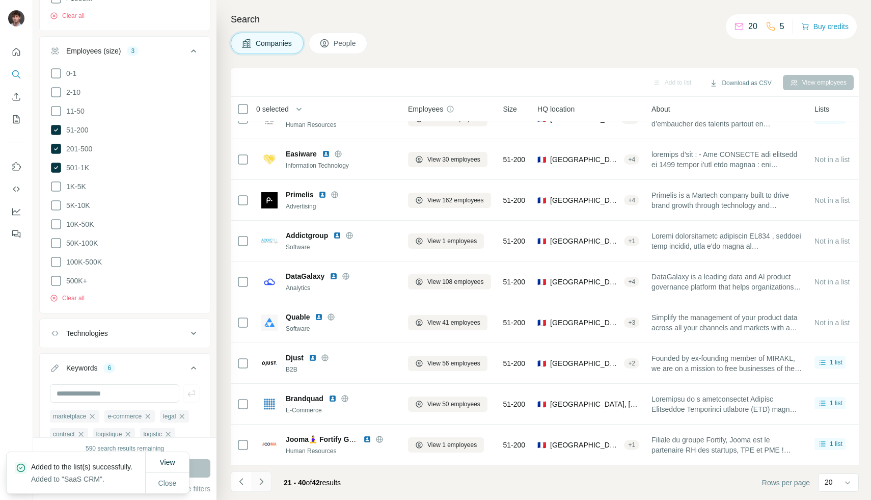
click at [262, 484] on icon "Navigate to next page" at bounding box center [261, 481] width 10 height 10
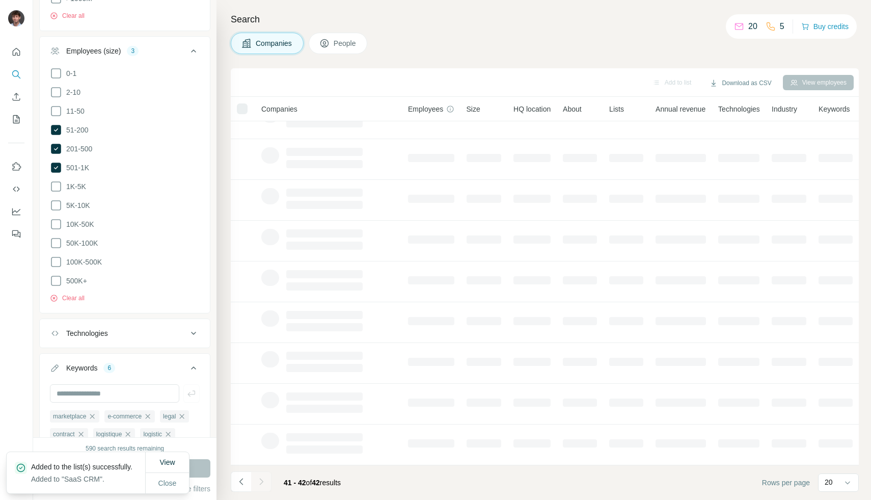
scroll to position [0, 0]
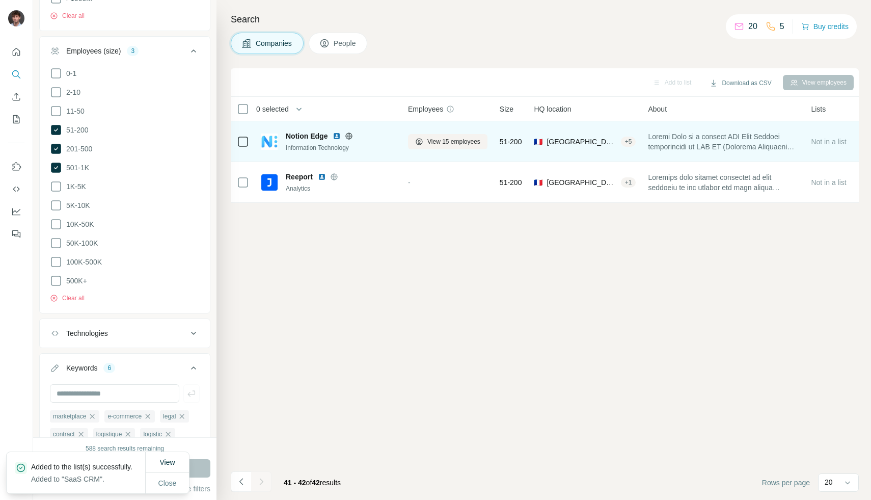
click at [350, 135] on icon at bounding box center [349, 136] width 8 height 8
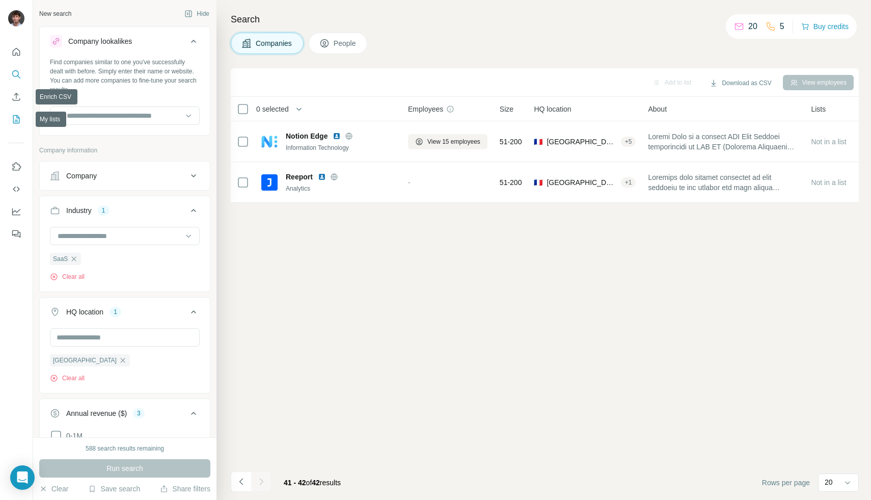
click at [19, 113] on button "My lists" at bounding box center [16, 119] width 16 height 18
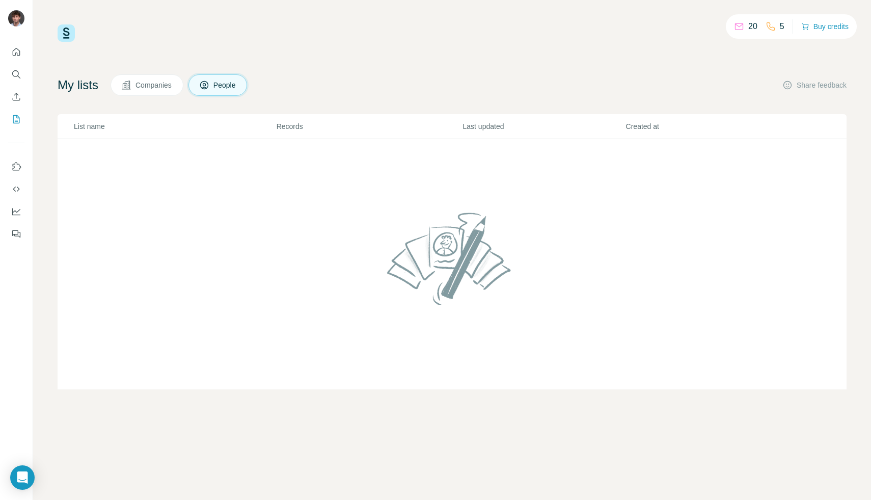
click at [150, 82] on span "Companies" at bounding box center [153, 85] width 37 height 10
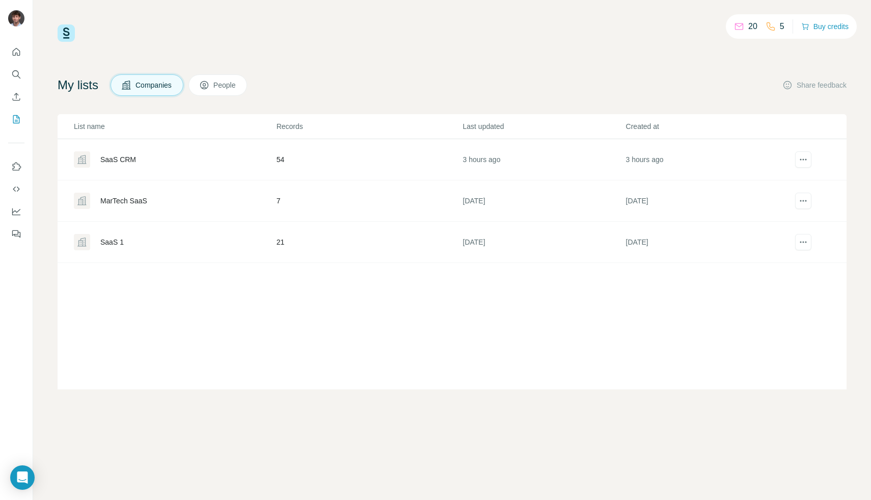
click at [129, 158] on div "SaaS CRM" at bounding box center [118, 159] width 36 height 10
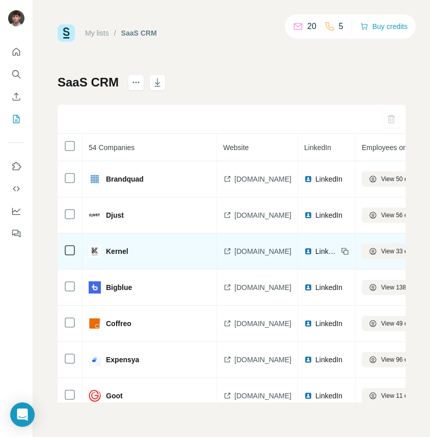
click at [338, 254] on span "LinkedIn" at bounding box center [326, 251] width 22 height 10
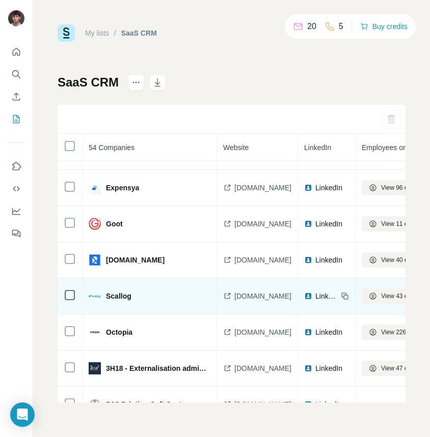
scroll to position [177, 0]
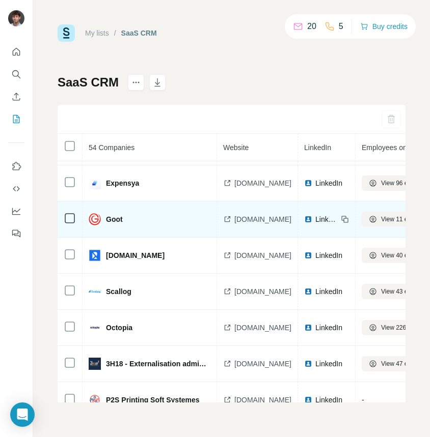
click at [338, 220] on span "LinkedIn" at bounding box center [326, 219] width 22 height 10
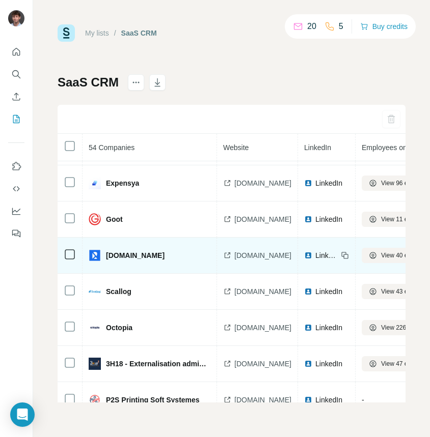
click at [336, 259] on span "LinkedIn" at bounding box center [326, 256] width 22 height 10
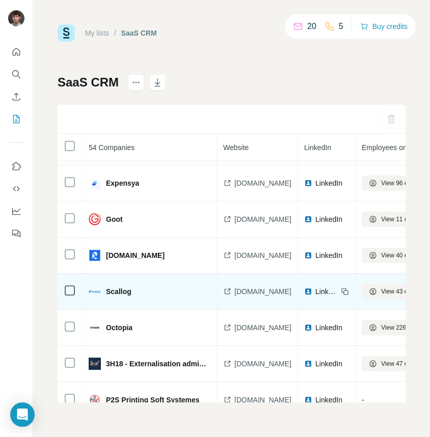
click at [338, 291] on span "LinkedIn" at bounding box center [326, 292] width 22 height 10
click at [0, 0] on div "My lists / SaaS CRM 20 5 Buy credits SaaS CRM 54 Companies Website LinkedIn Emp…" at bounding box center [215, 218] width 430 height 437
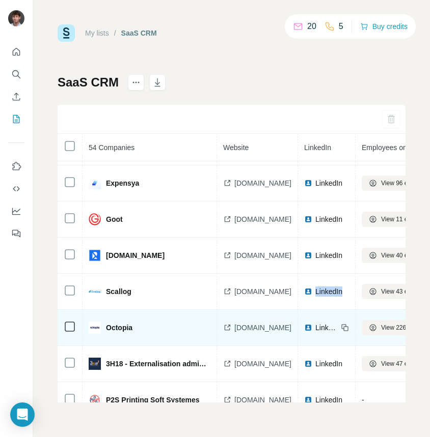
click at [338, 328] on span "LinkedIn" at bounding box center [326, 328] width 22 height 10
click at [0, 0] on div "My lists / SaaS CRM 20 5 Buy credits SaaS CRM 54 Companies Website LinkedIn Emp…" at bounding box center [215, 218] width 430 height 437
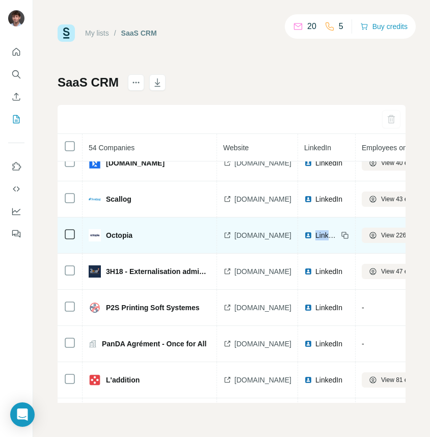
scroll to position [262, 0]
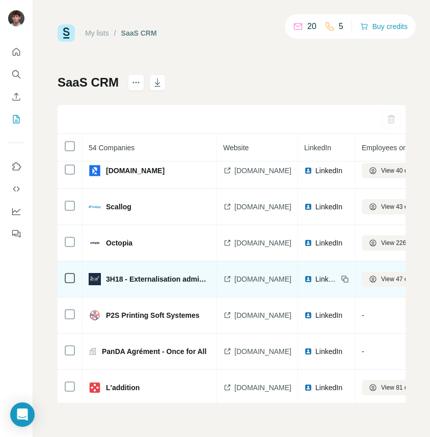
click at [338, 282] on span "LinkedIn" at bounding box center [326, 279] width 22 height 10
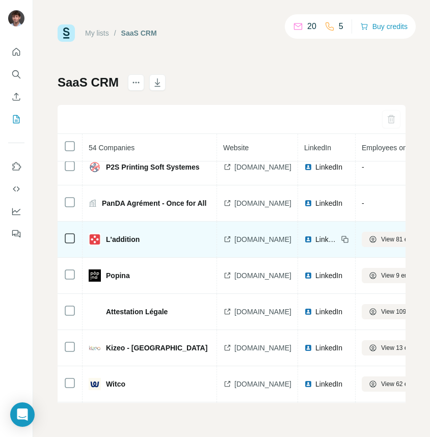
scroll to position [408, 0]
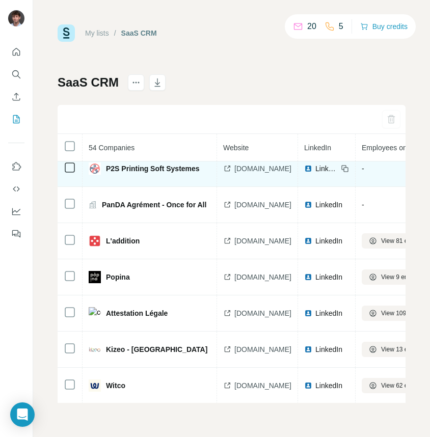
click at [338, 170] on span "LinkedIn" at bounding box center [326, 168] width 22 height 10
